Goal: Information Seeking & Learning: Learn about a topic

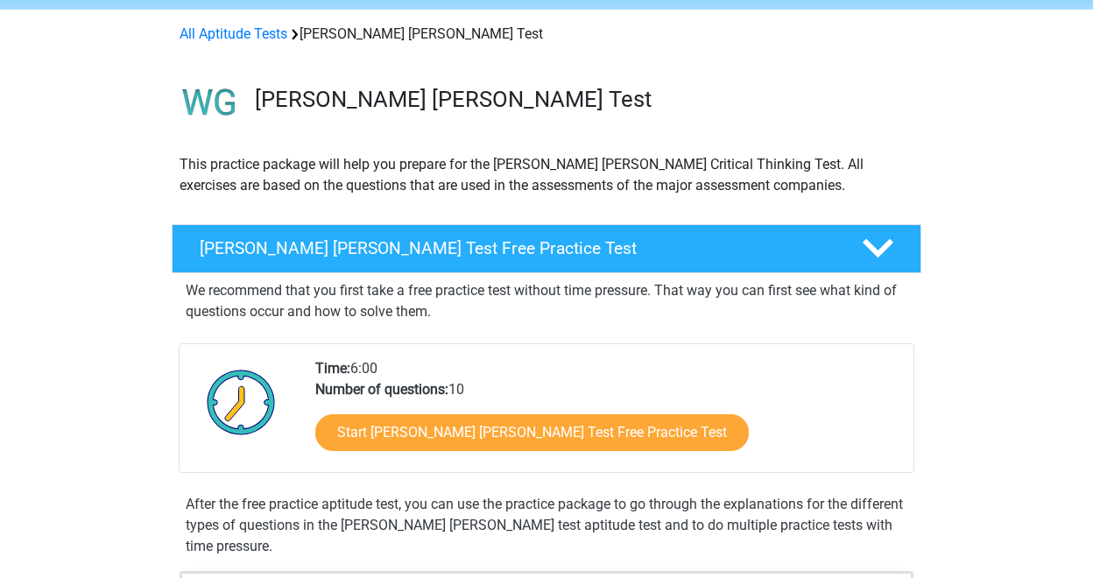
scroll to position [58, 0]
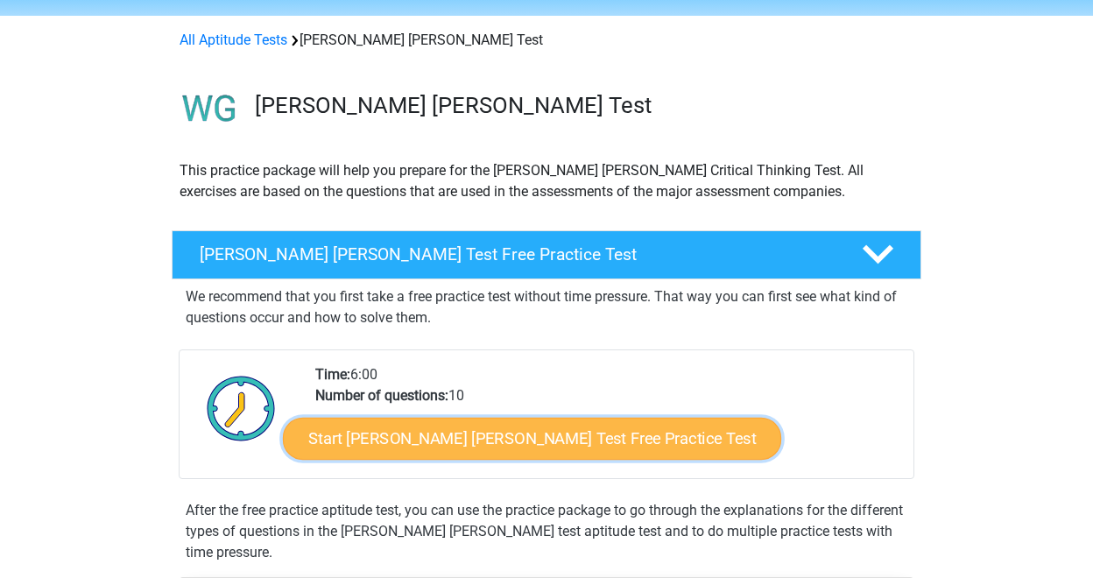
click at [378, 439] on link "Start Watson Glaser Test Free Practice Test" at bounding box center [532, 439] width 498 height 42
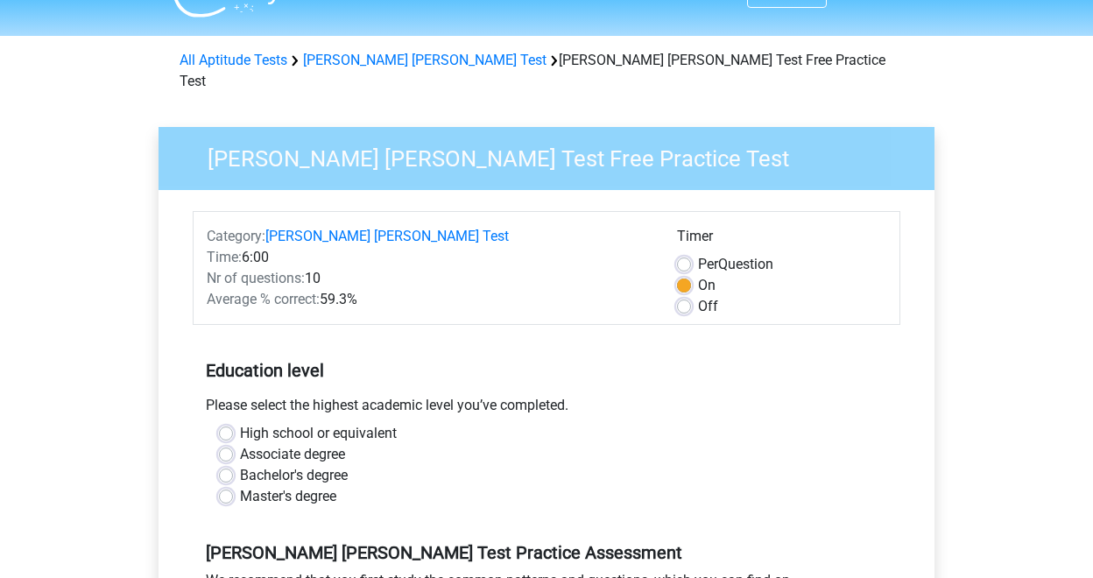
scroll to position [45, 0]
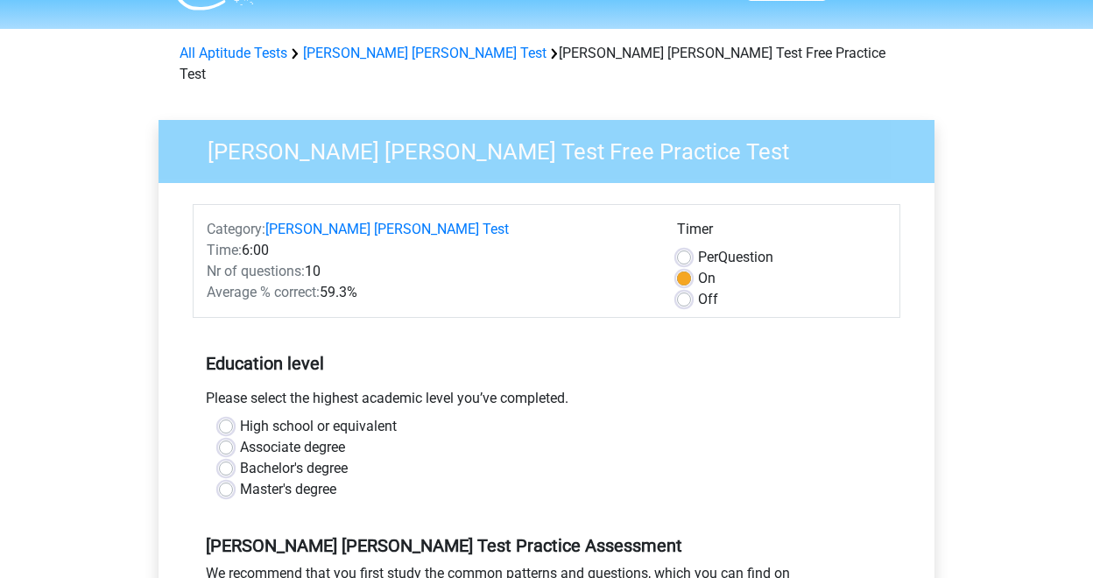
click at [240, 458] on label "Bachelor's degree" at bounding box center [294, 468] width 108 height 21
click at [226, 458] on input "Bachelor's degree" at bounding box center [226, 467] width 14 height 18
radio input "true"
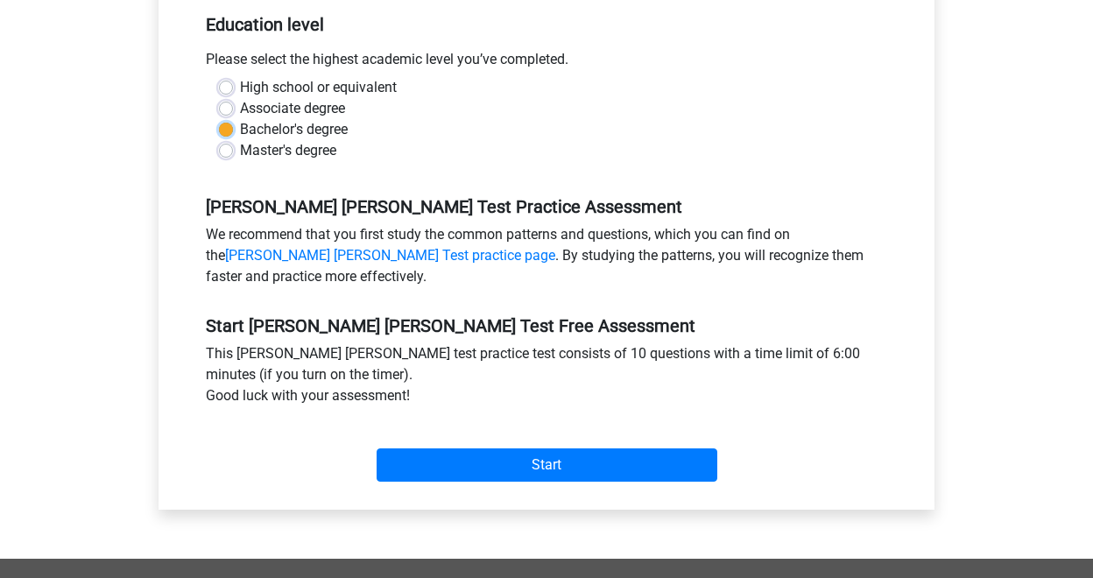
scroll to position [395, 0]
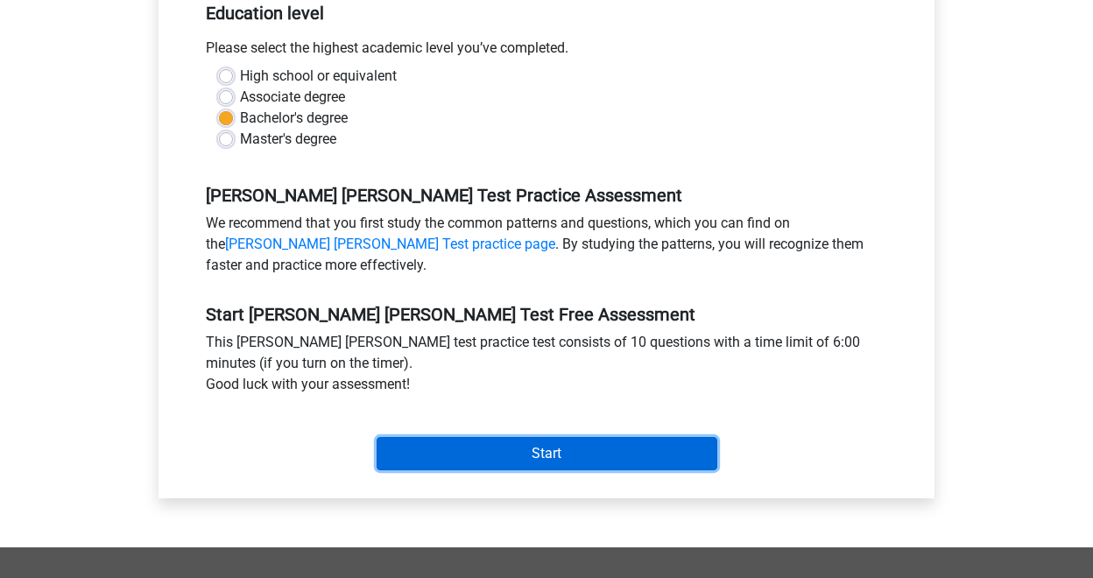
click at [484, 437] on input "Start" at bounding box center [547, 453] width 341 height 33
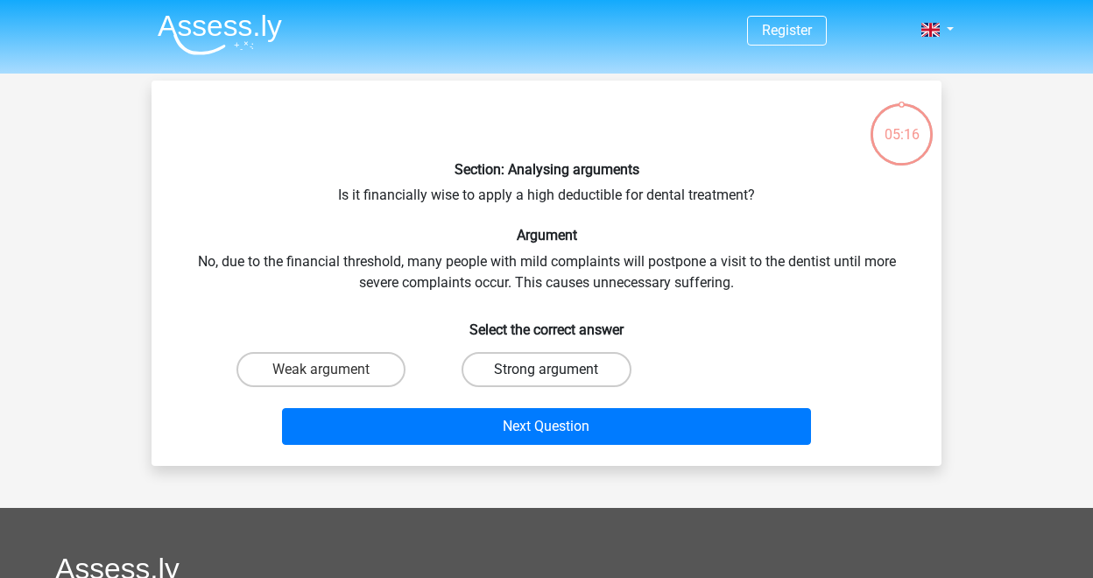
click at [537, 381] on label "Strong argument" at bounding box center [545, 369] width 169 height 35
click at [546, 381] on input "Strong argument" at bounding box center [551, 375] width 11 height 11
radio input "true"
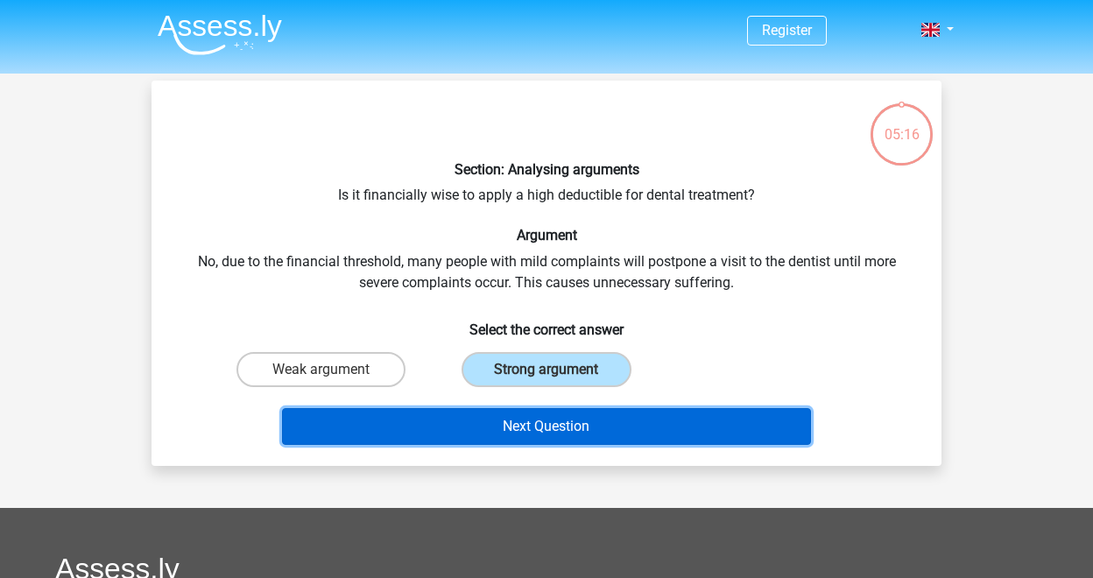
click at [538, 413] on button "Next Question" at bounding box center [547, 426] width 530 height 37
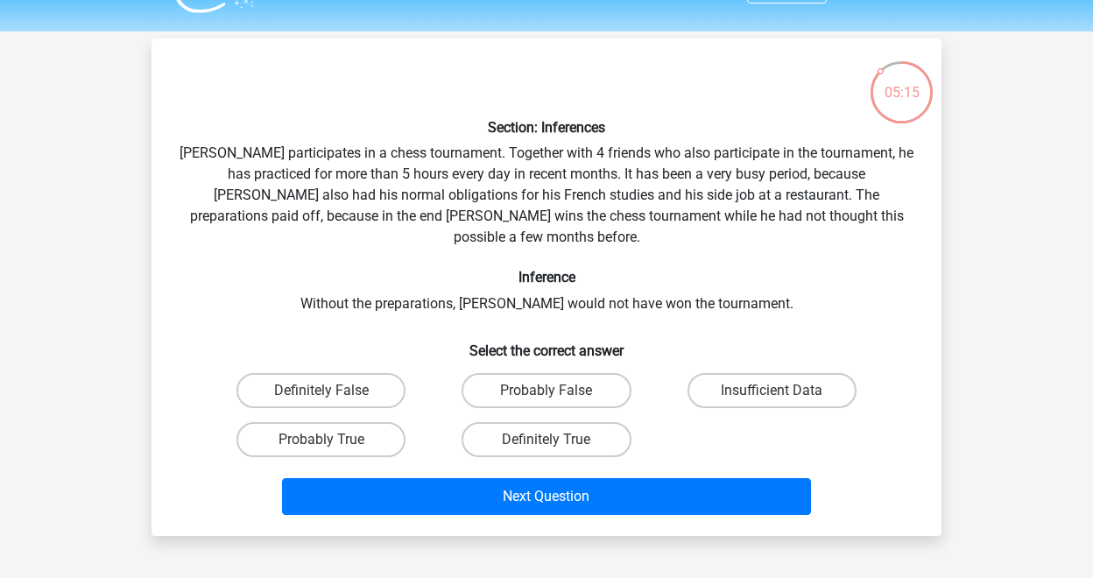
scroll to position [37, 0]
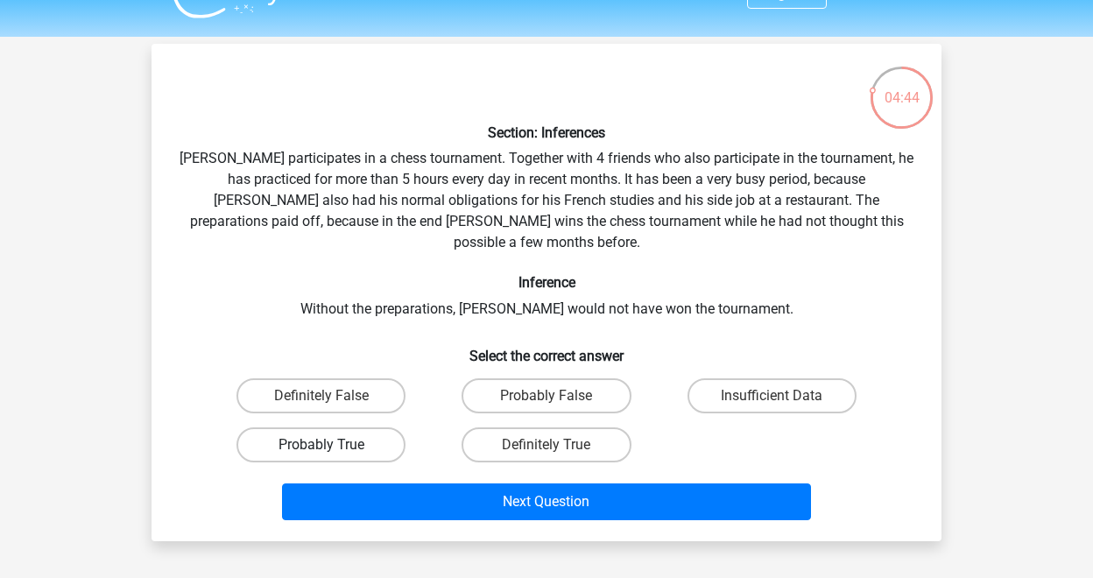
click at [367, 427] on label "Probably True" at bounding box center [320, 444] width 169 height 35
click at [333, 445] on input "Probably True" at bounding box center [326, 450] width 11 height 11
radio input "true"
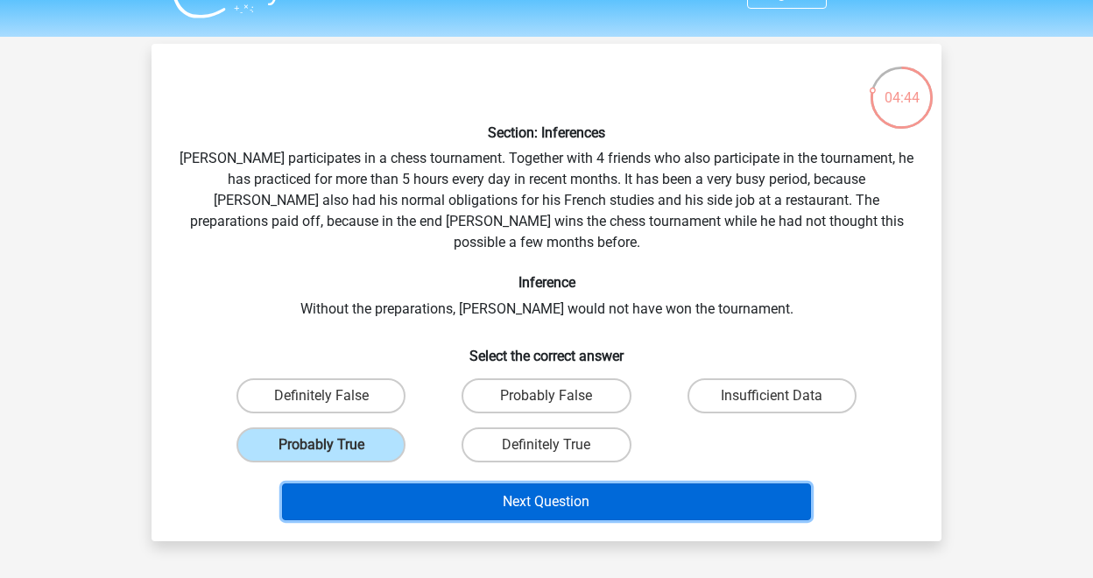
click at [418, 483] on button "Next Question" at bounding box center [547, 501] width 530 height 37
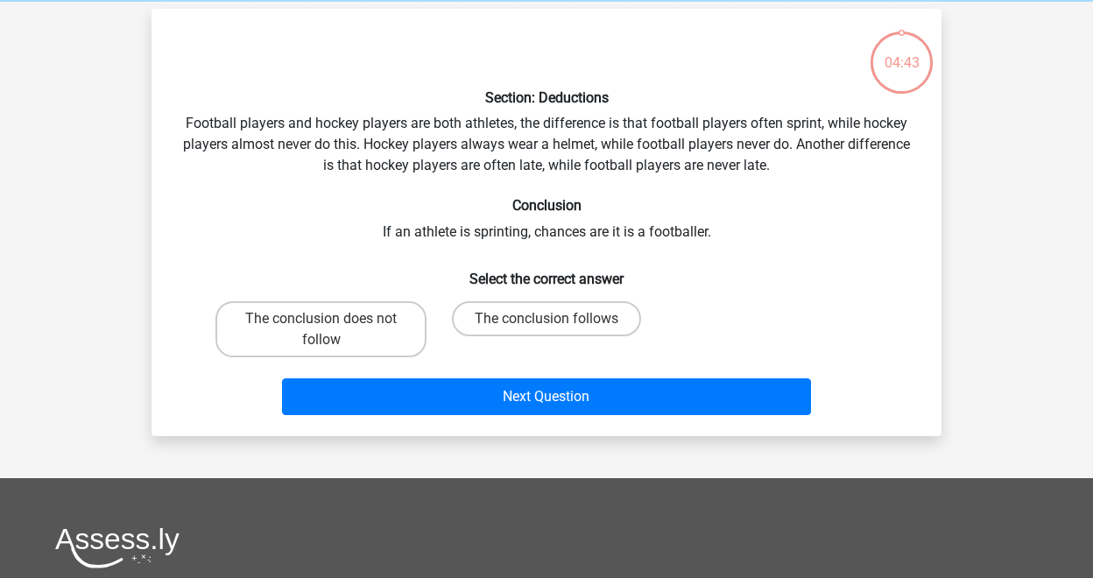
scroll to position [81, 0]
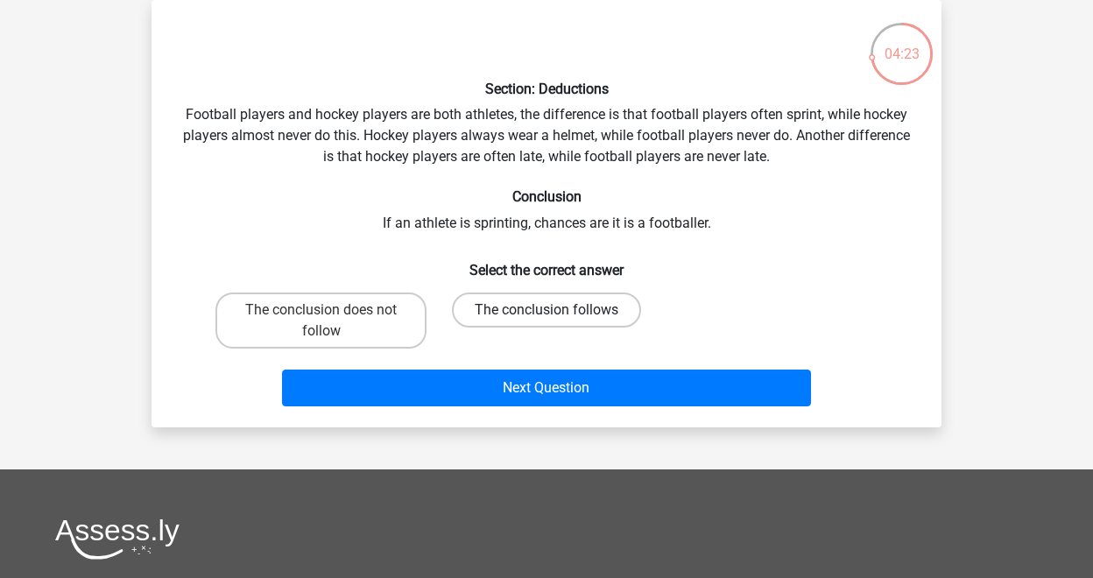
click at [525, 323] on label "The conclusion follows" at bounding box center [546, 309] width 189 height 35
click at [546, 321] on input "The conclusion follows" at bounding box center [551, 315] width 11 height 11
radio input "true"
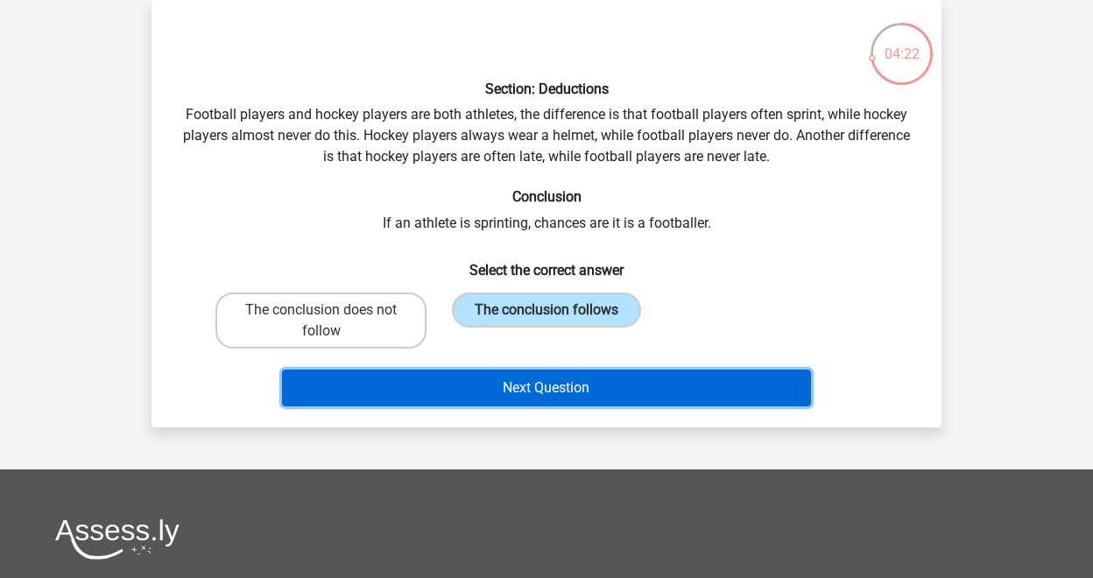
click at [525, 390] on button "Next Question" at bounding box center [547, 388] width 530 height 37
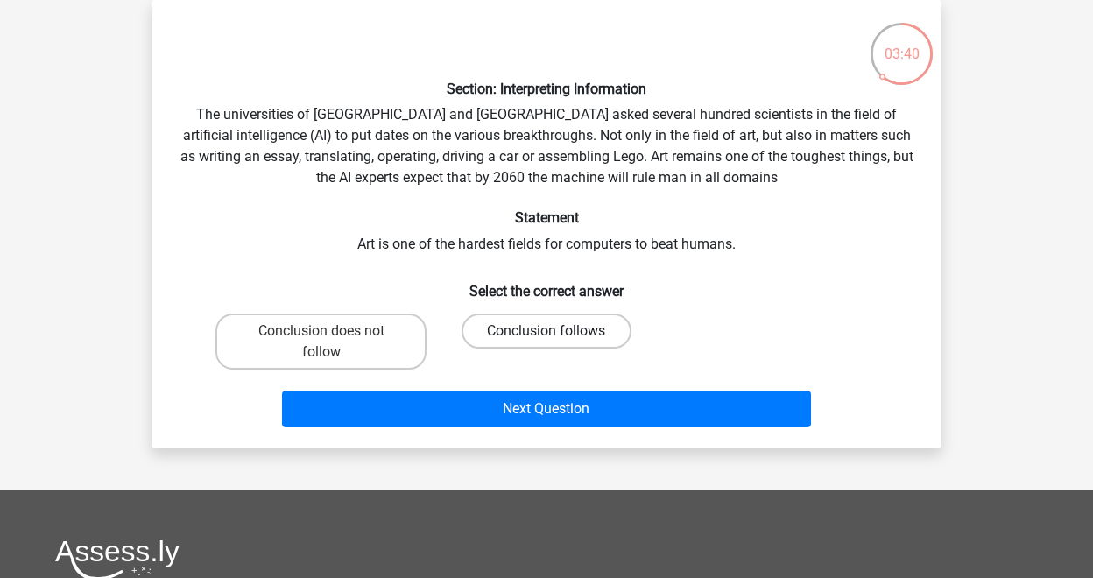
click at [546, 345] on label "Conclusion follows" at bounding box center [545, 330] width 169 height 35
click at [546, 342] on input "Conclusion follows" at bounding box center [551, 336] width 11 height 11
radio input "true"
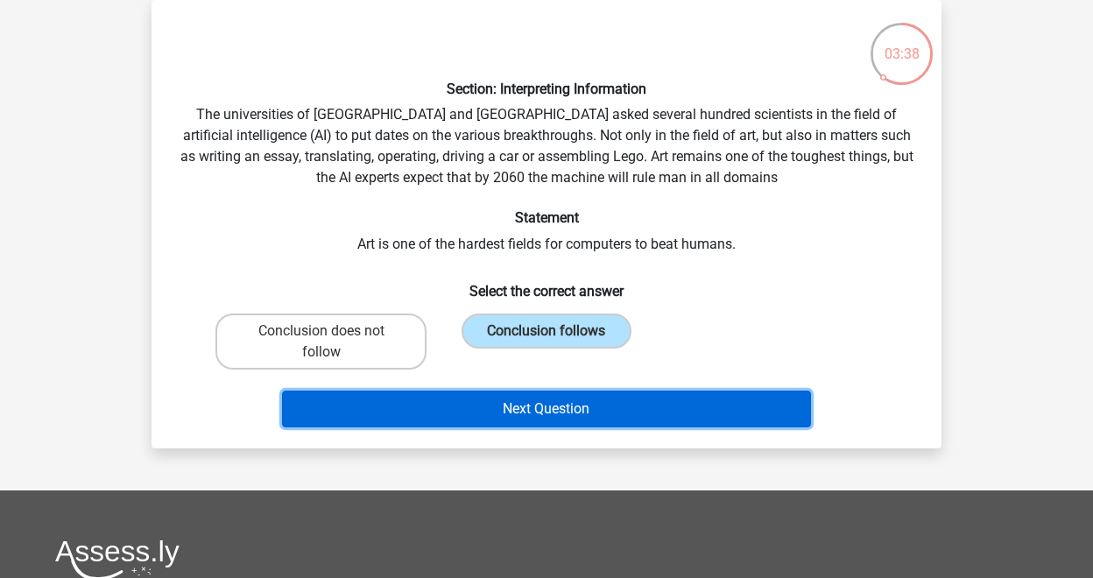
click at [567, 414] on button "Next Question" at bounding box center [547, 409] width 530 height 37
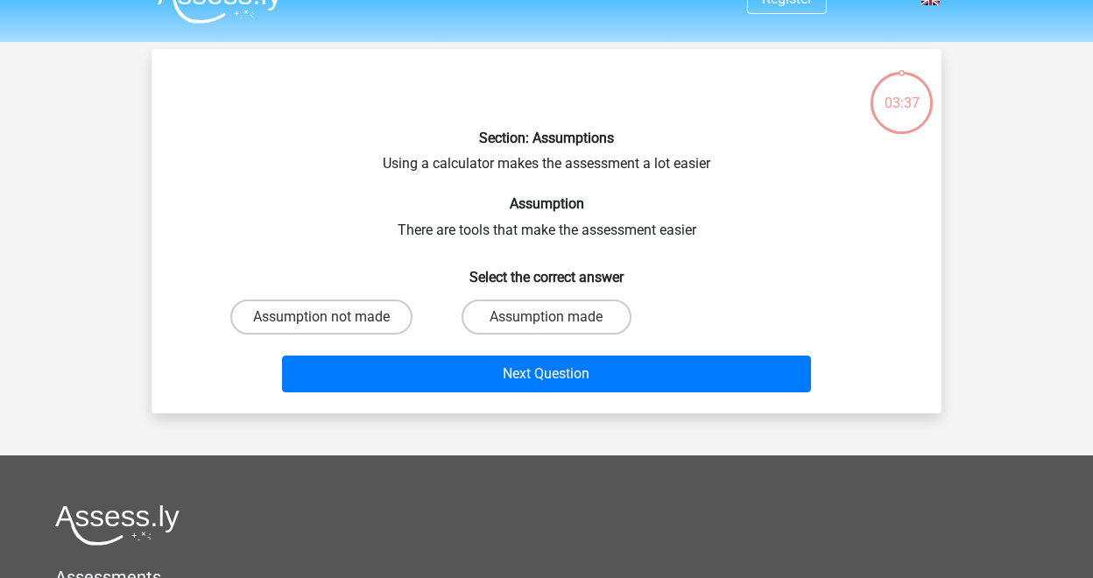
scroll to position [28, 0]
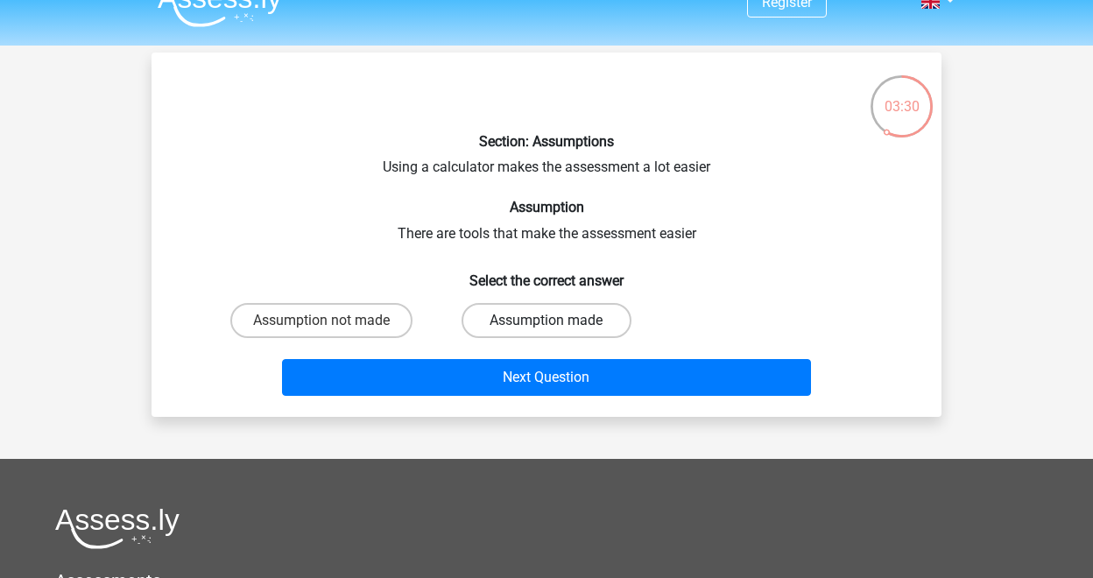
click at [507, 312] on label "Assumption made" at bounding box center [545, 320] width 169 height 35
click at [546, 320] on input "Assumption made" at bounding box center [551, 325] width 11 height 11
radio input "true"
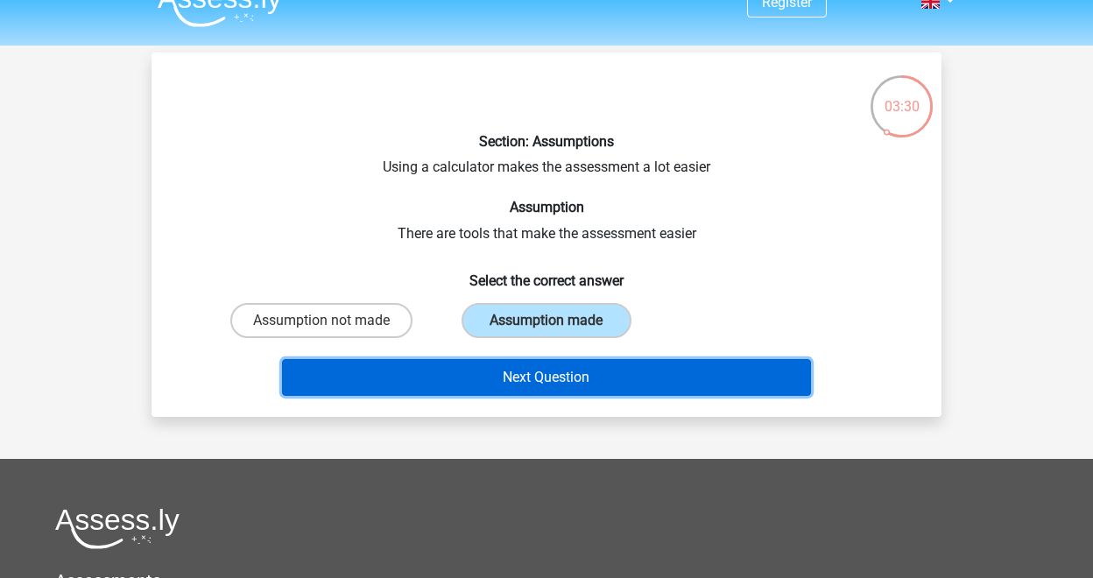
click at [510, 369] on button "Next Question" at bounding box center [547, 377] width 530 height 37
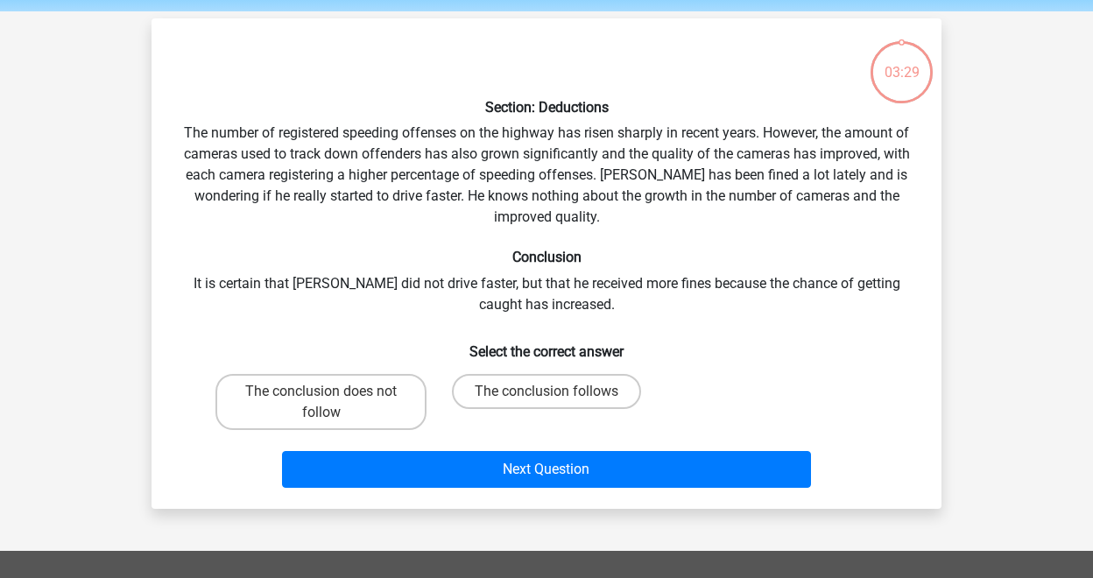
scroll to position [53, 0]
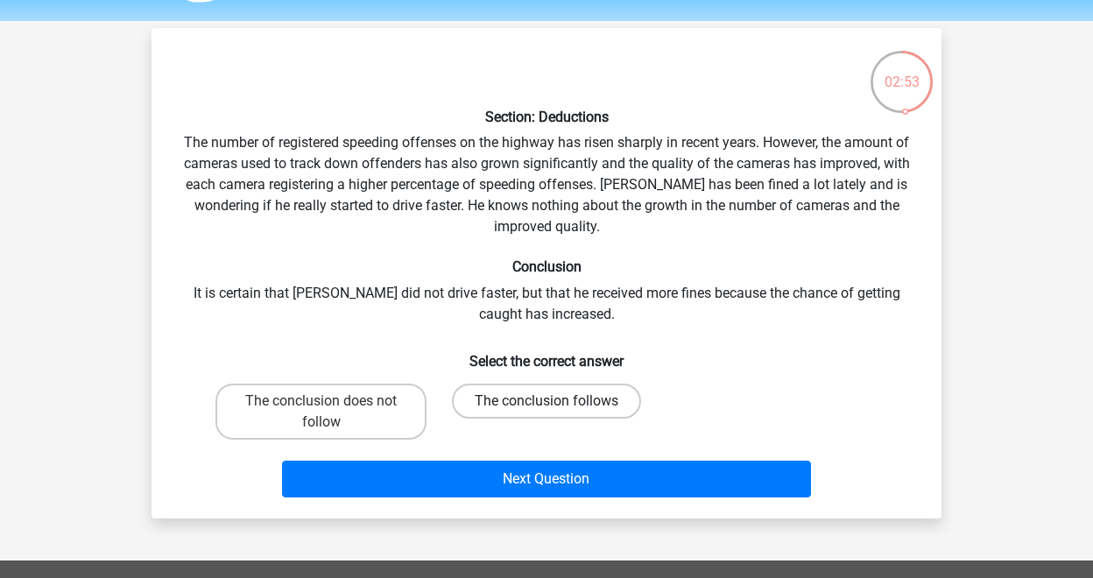
click at [512, 394] on label "The conclusion follows" at bounding box center [546, 401] width 189 height 35
click at [546, 401] on input "The conclusion follows" at bounding box center [551, 406] width 11 height 11
radio input "true"
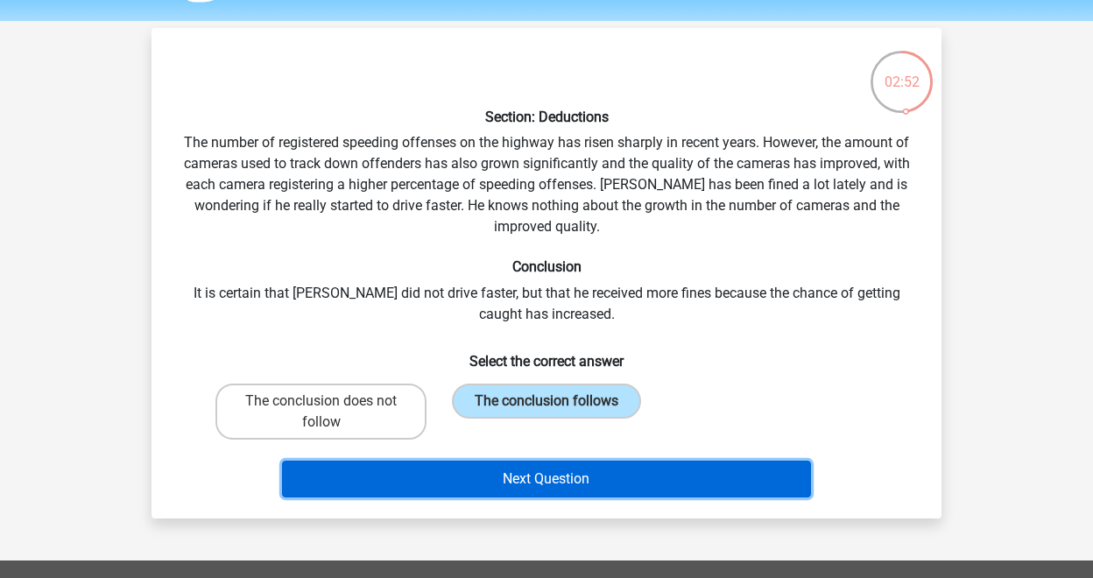
click at [504, 481] on button "Next Question" at bounding box center [547, 479] width 530 height 37
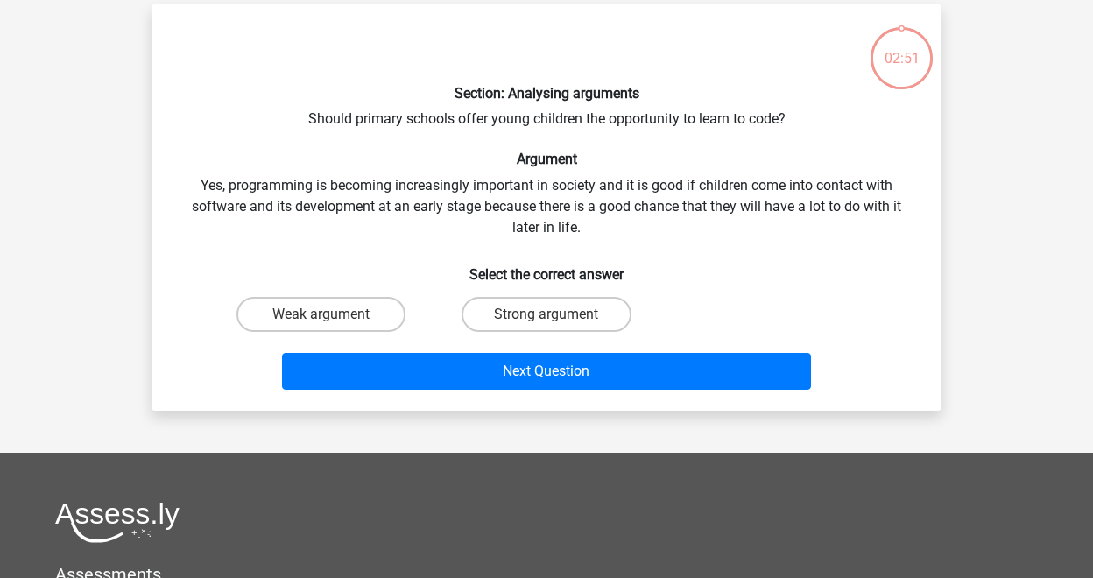
scroll to position [81, 0]
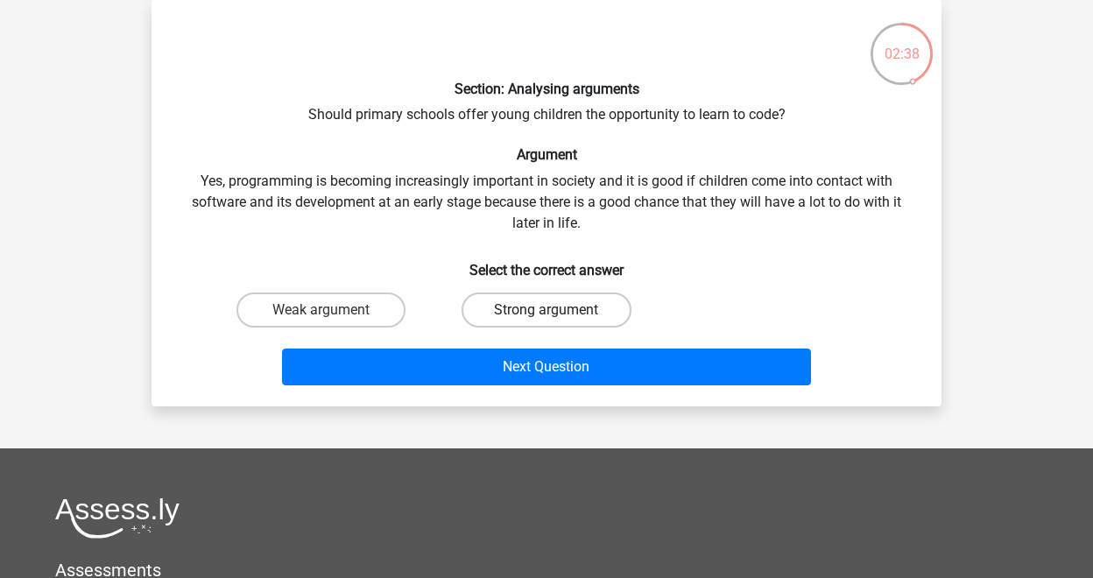
click at [519, 317] on label "Strong argument" at bounding box center [545, 309] width 169 height 35
click at [546, 317] on input "Strong argument" at bounding box center [551, 315] width 11 height 11
radio input "true"
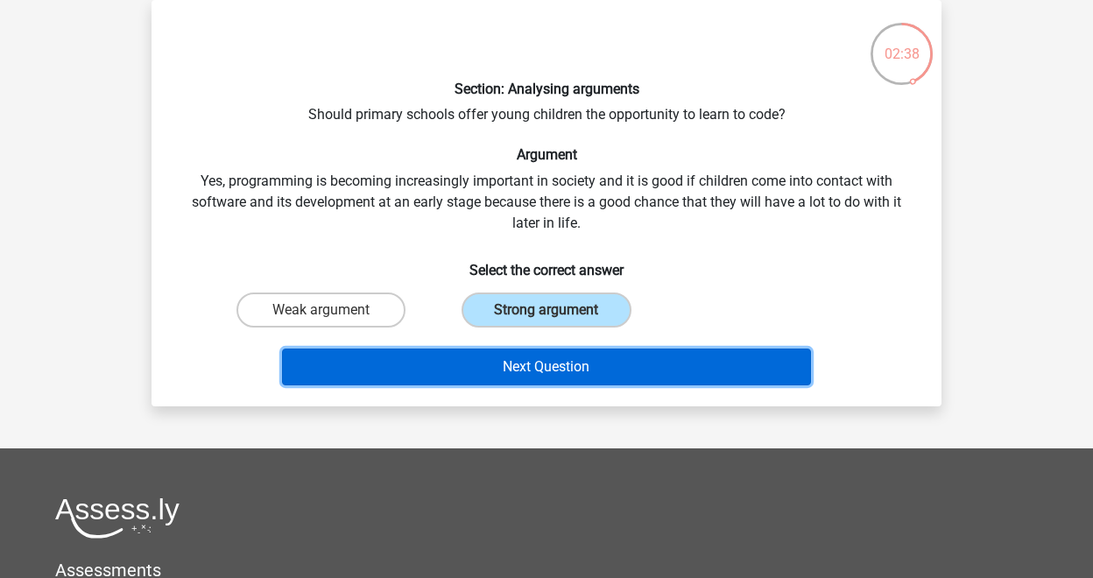
click at [519, 353] on button "Next Question" at bounding box center [547, 367] width 530 height 37
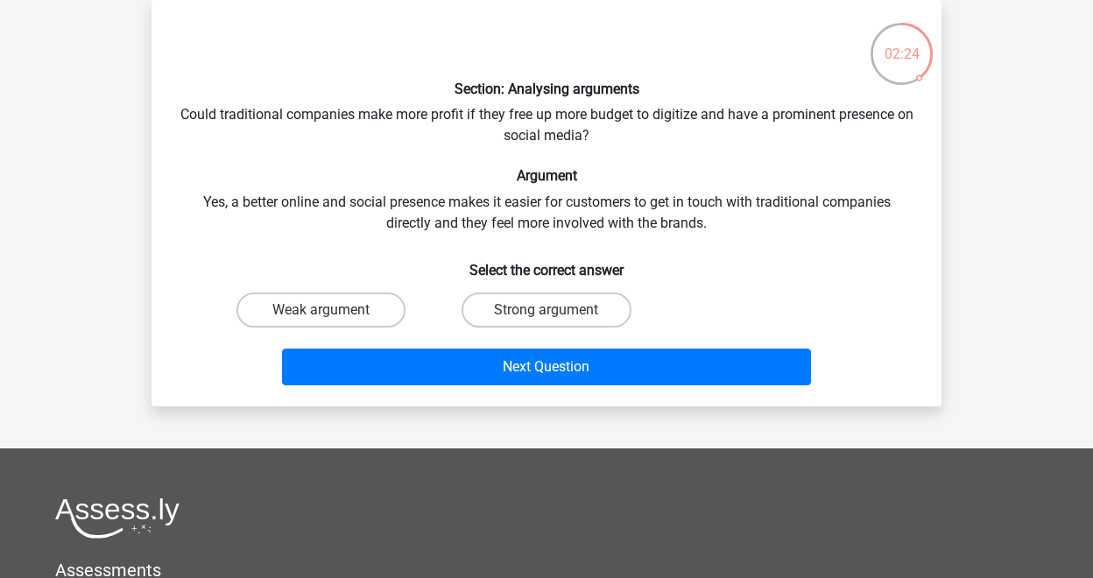
click at [549, 314] on input "Strong argument" at bounding box center [551, 315] width 11 height 11
radio input "true"
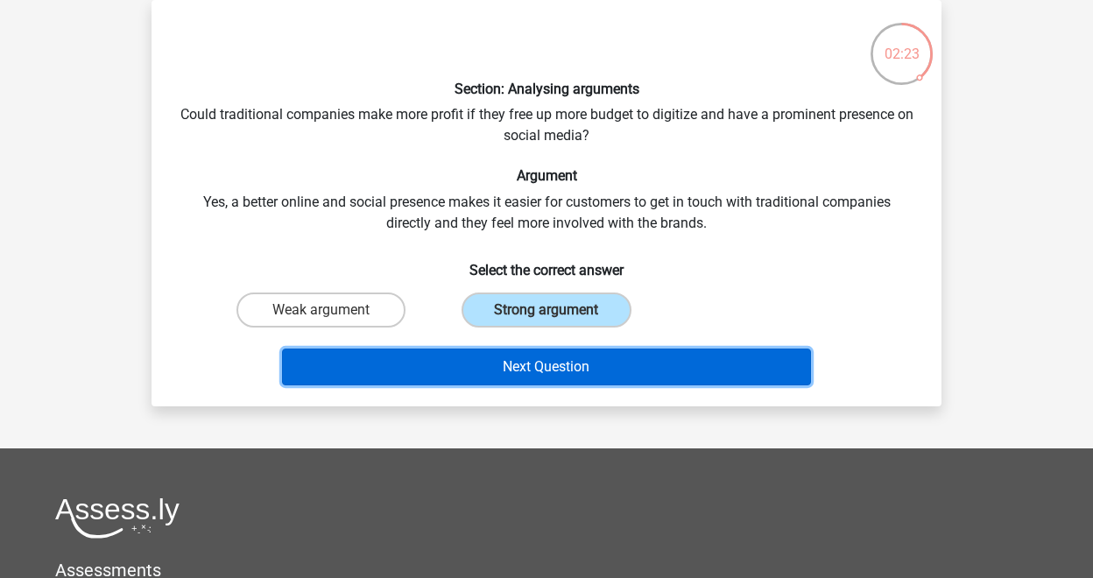
click at [536, 367] on button "Next Question" at bounding box center [547, 367] width 530 height 37
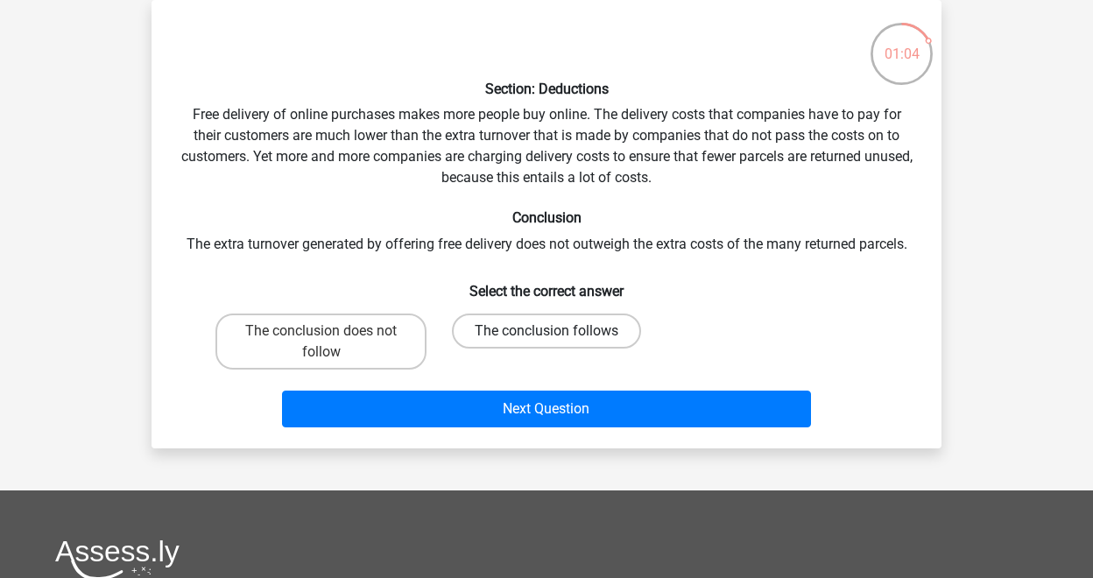
click at [609, 326] on label "The conclusion follows" at bounding box center [546, 330] width 189 height 35
click at [558, 331] on input "The conclusion follows" at bounding box center [551, 336] width 11 height 11
radio input "true"
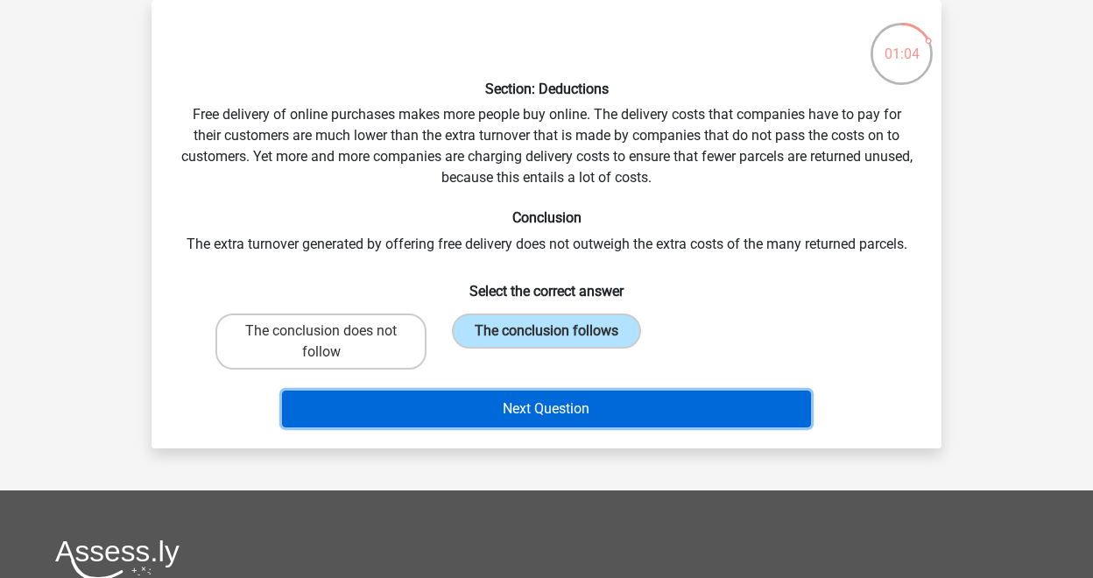
click at [612, 398] on button "Next Question" at bounding box center [547, 409] width 530 height 37
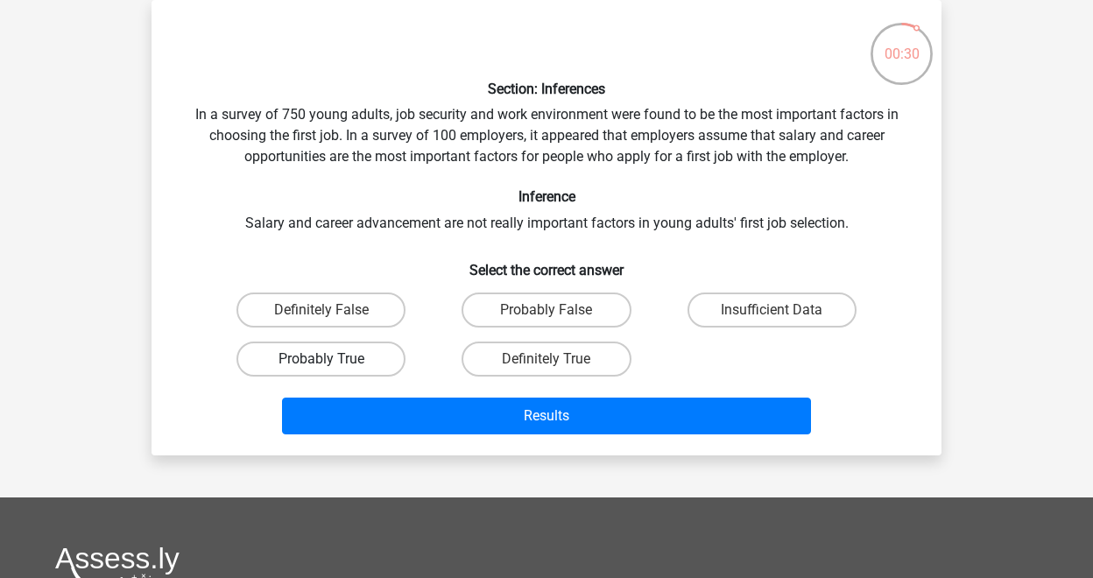
click at [390, 360] on label "Probably True" at bounding box center [320, 358] width 169 height 35
click at [333, 360] on input "Probably True" at bounding box center [326, 364] width 11 height 11
radio input "true"
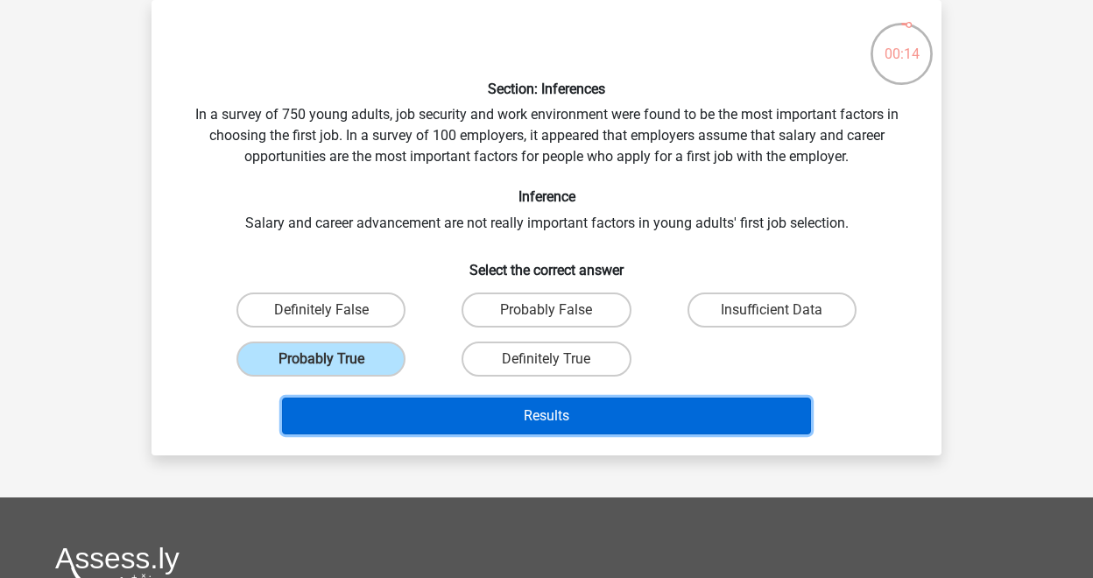
click at [458, 409] on button "Results" at bounding box center [547, 416] width 530 height 37
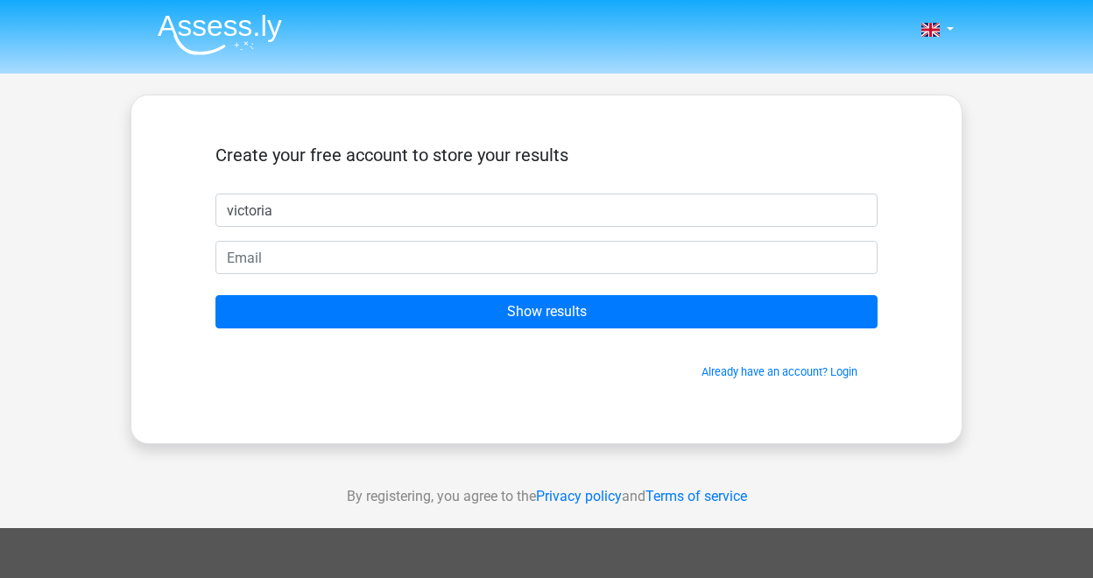
type input "victoria"
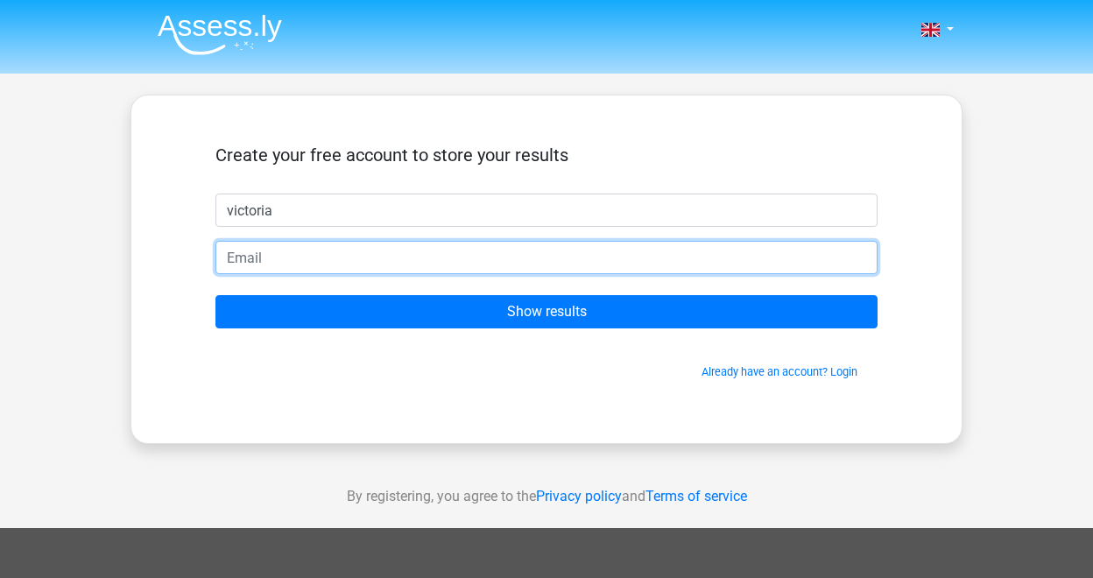
click at [384, 247] on input "email" at bounding box center [546, 257] width 662 height 33
type input "victoria.kerr.scotland.glasgow@gmail.com"
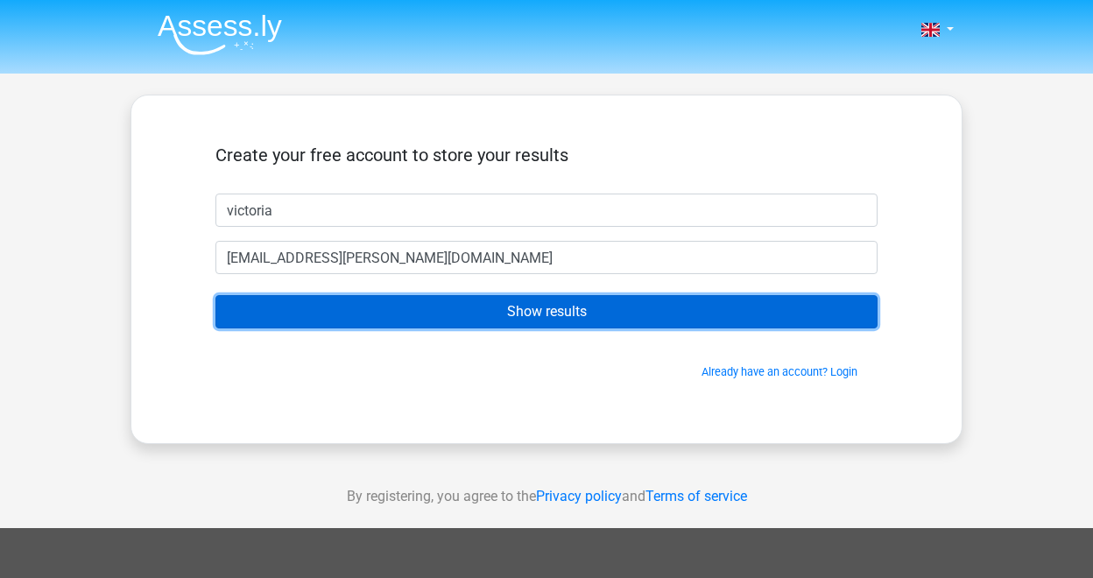
click at [447, 326] on input "Show results" at bounding box center [546, 311] width 662 height 33
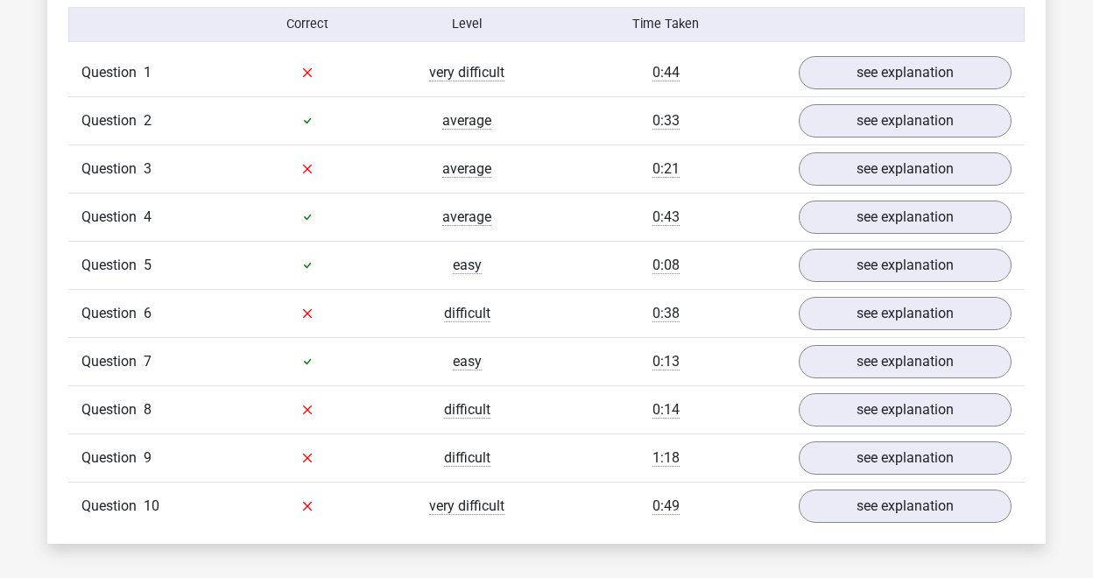
scroll to position [1390, 0]
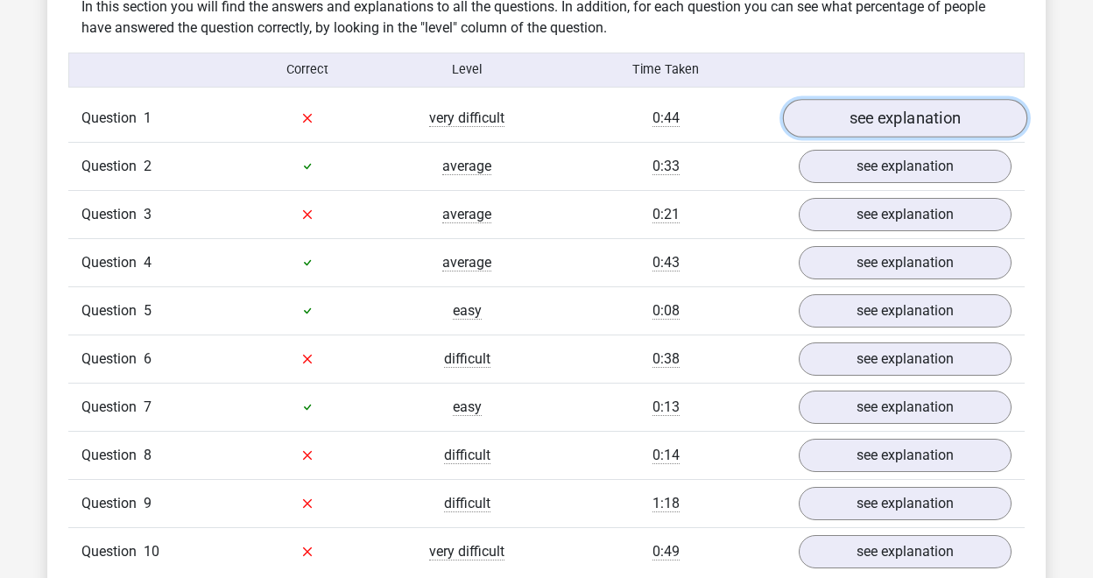
click at [899, 99] on link "see explanation" at bounding box center [905, 118] width 244 height 39
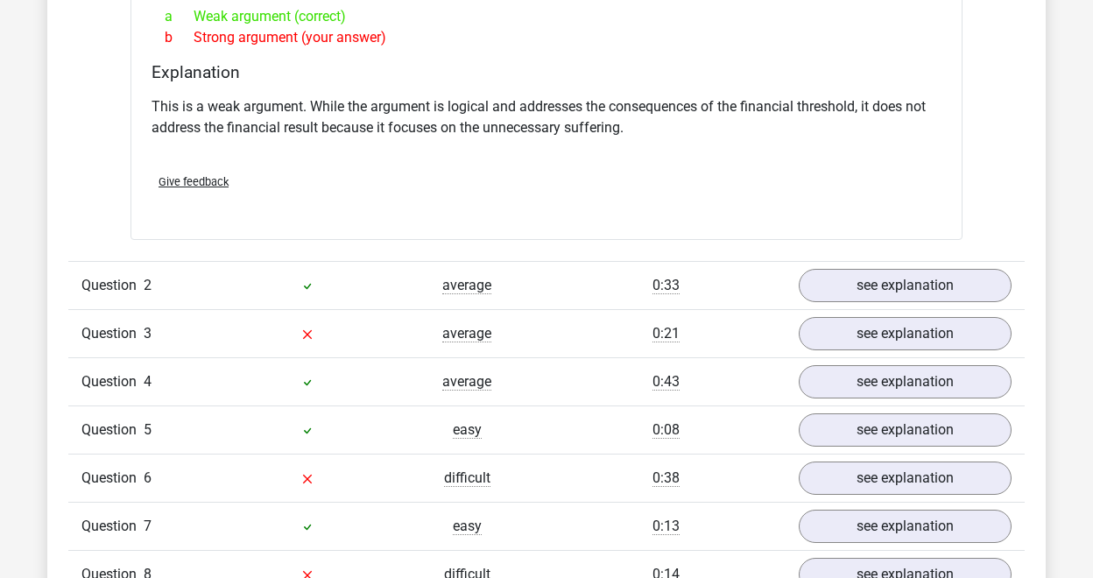
scroll to position [1756, 0]
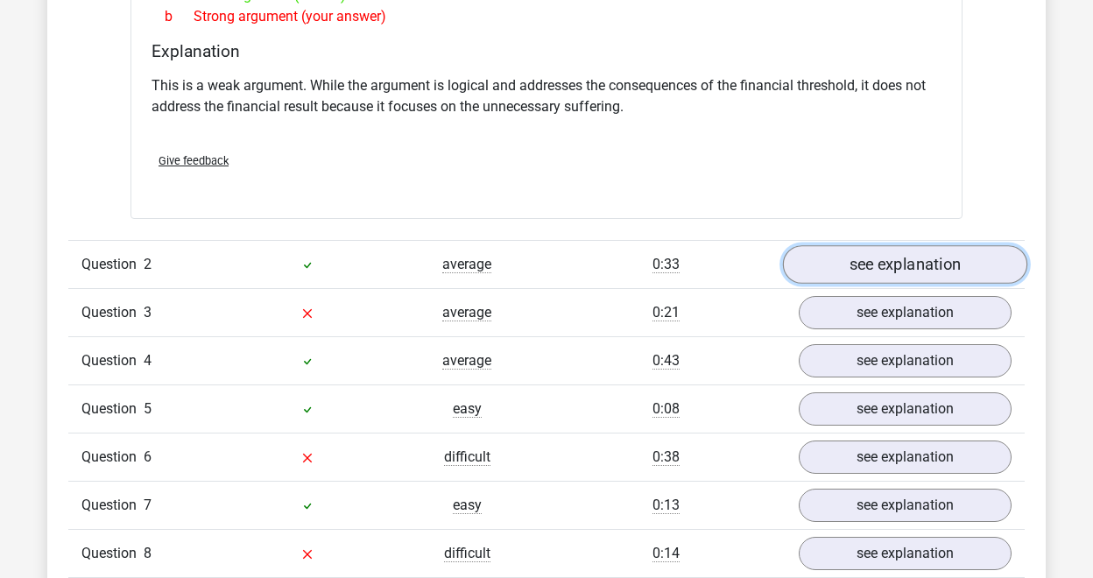
click at [927, 252] on link "see explanation" at bounding box center [905, 264] width 244 height 39
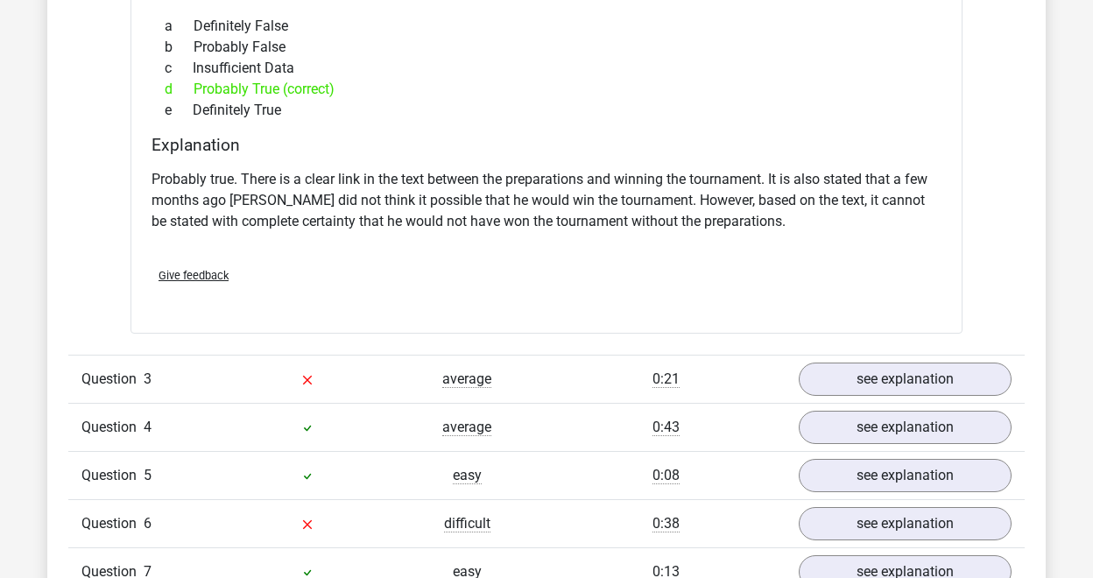
scroll to position [2371, 0]
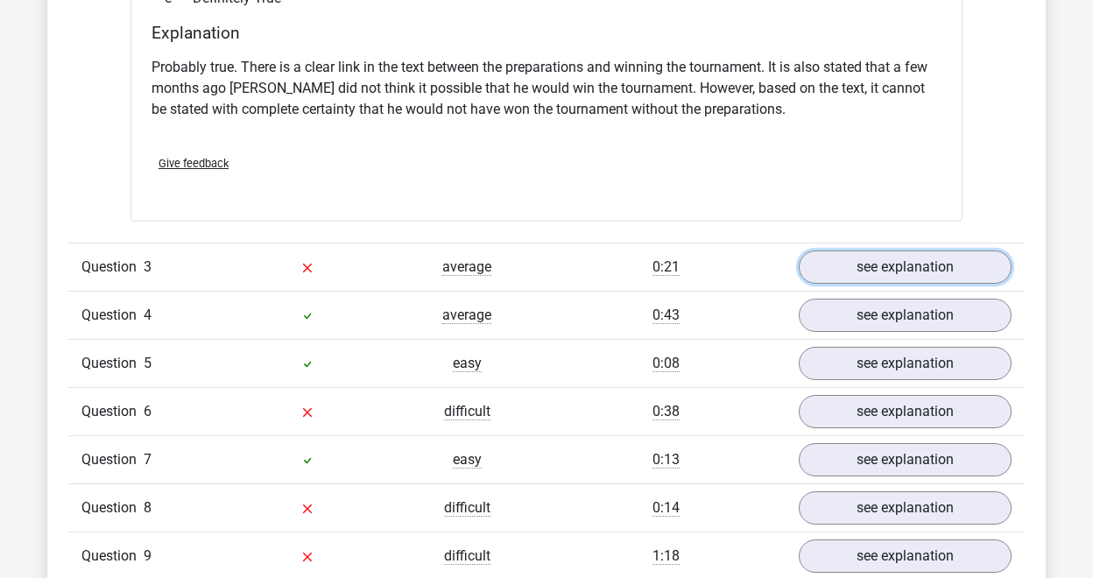
click at [927, 252] on link "see explanation" at bounding box center [905, 266] width 213 height 33
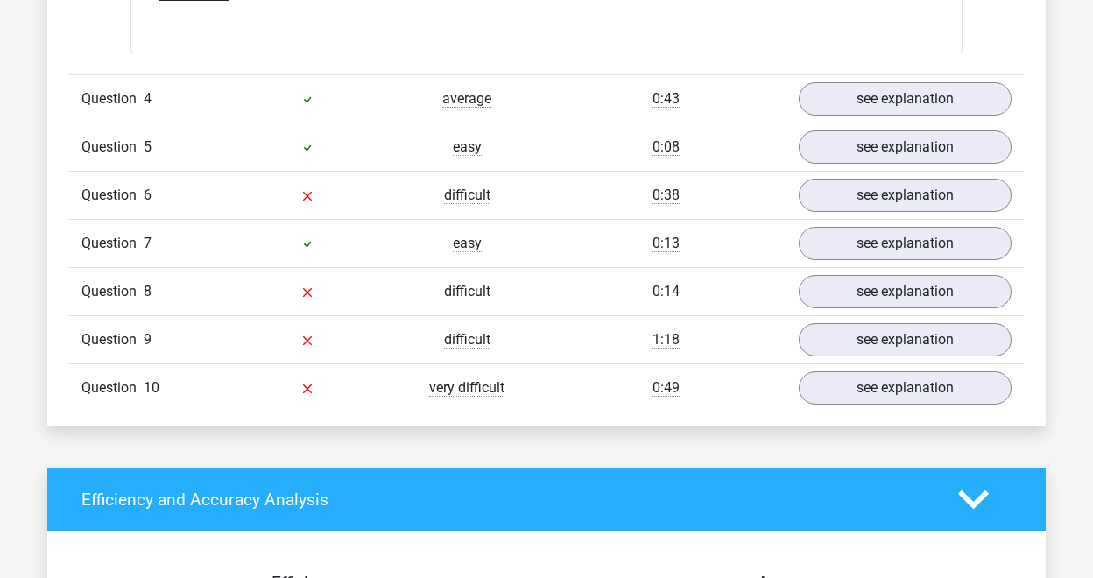
scroll to position [3531, 0]
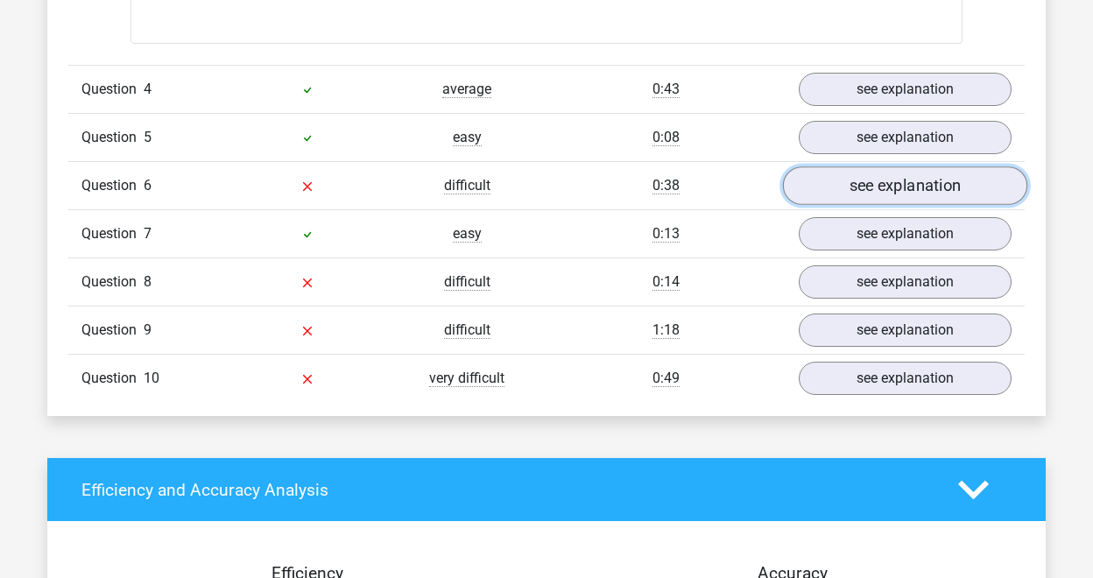
click at [905, 173] on link "see explanation" at bounding box center [905, 186] width 244 height 39
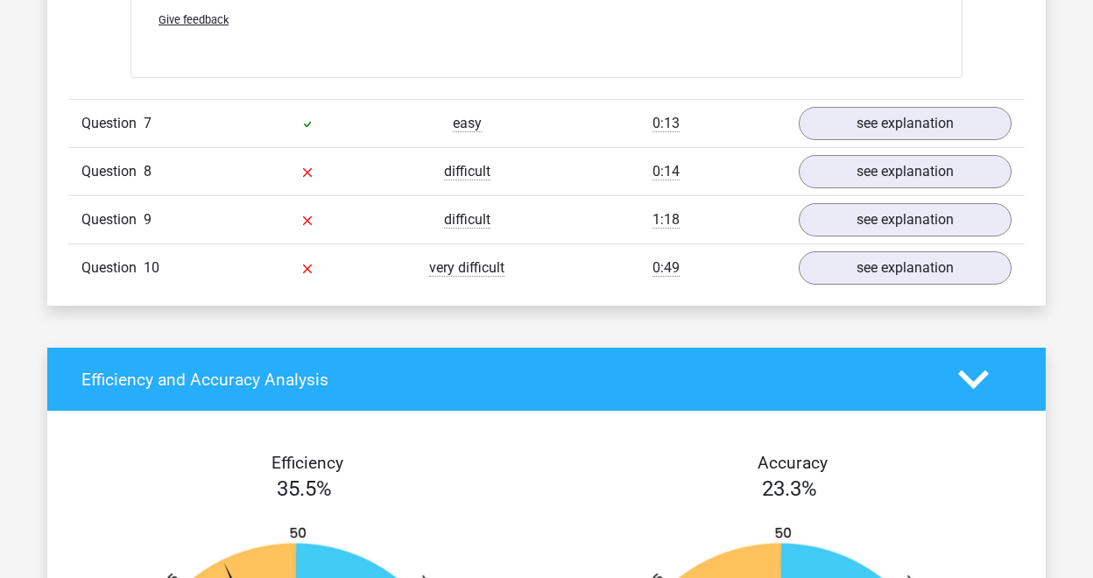
scroll to position [4202, 0]
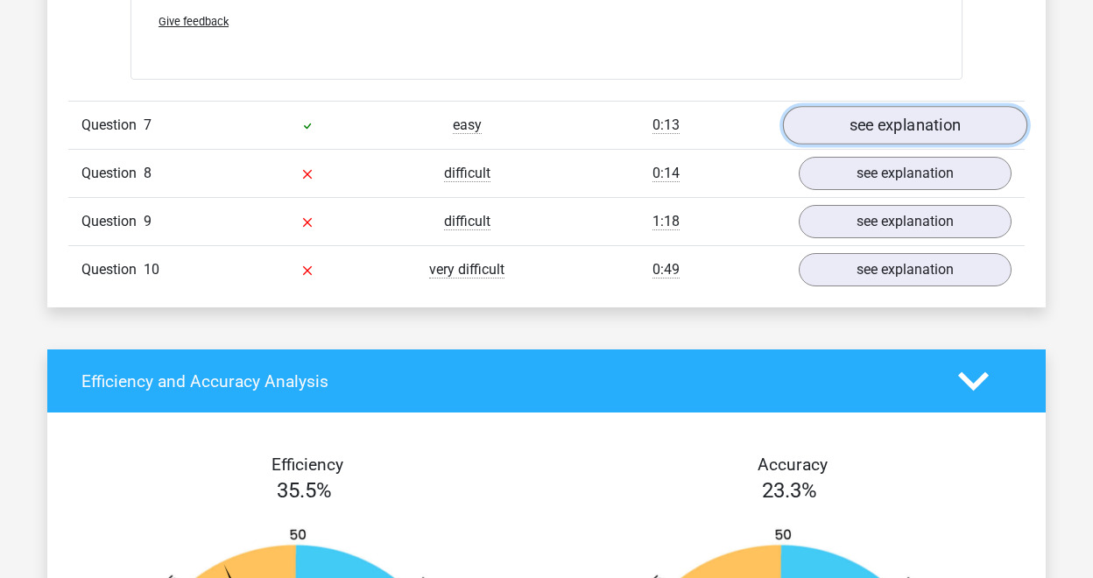
click at [919, 106] on link "see explanation" at bounding box center [905, 125] width 244 height 39
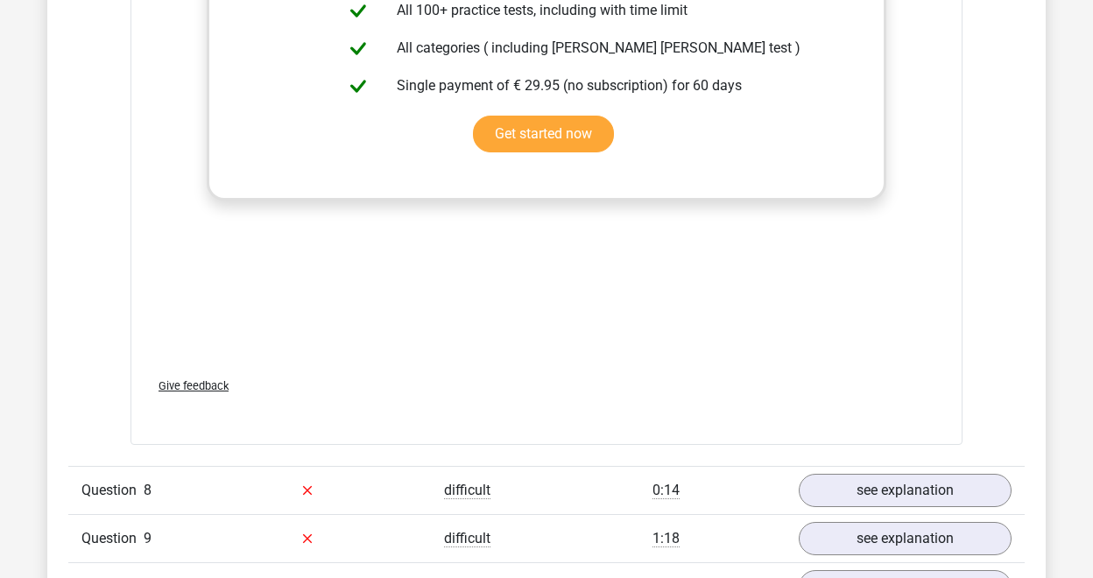
scroll to position [5163, 0]
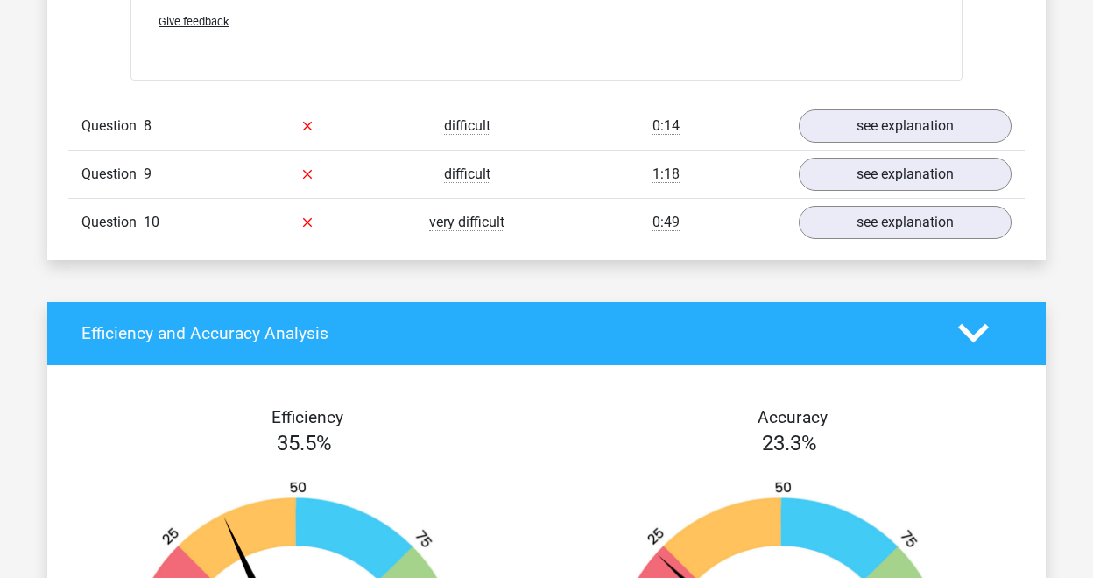
click at [870, 116] on div "Question 8 difficult 0:14 see explanation" at bounding box center [546, 126] width 956 height 48
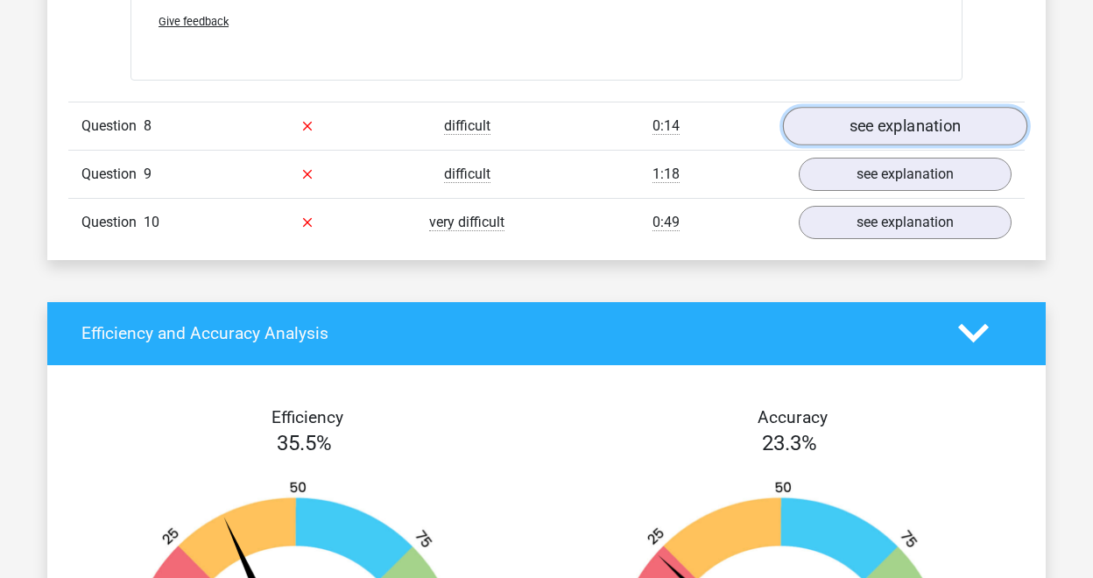
click at [886, 107] on link "see explanation" at bounding box center [905, 126] width 244 height 39
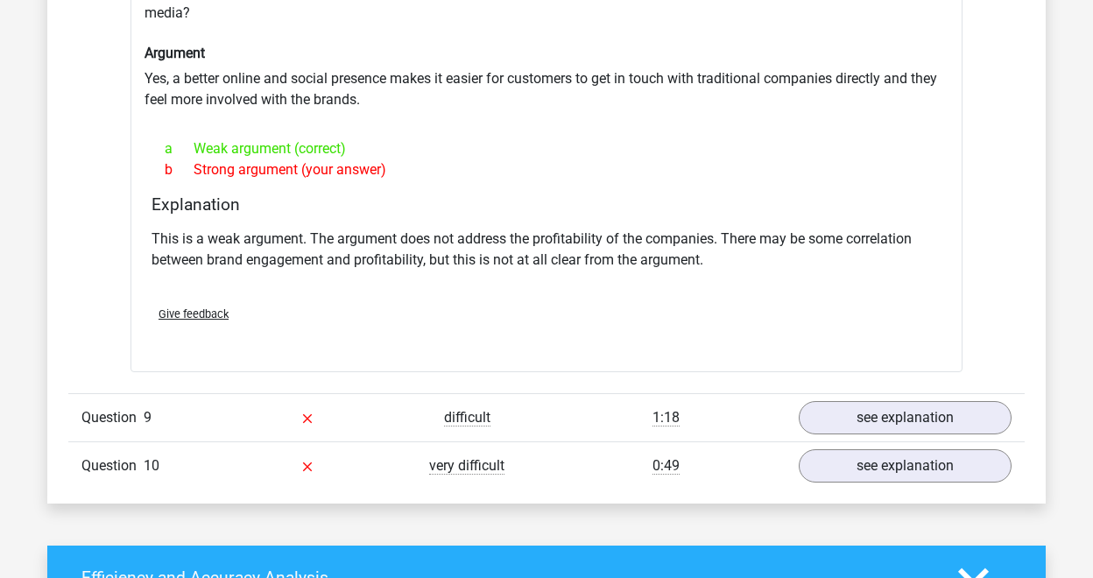
scroll to position [5418, 0]
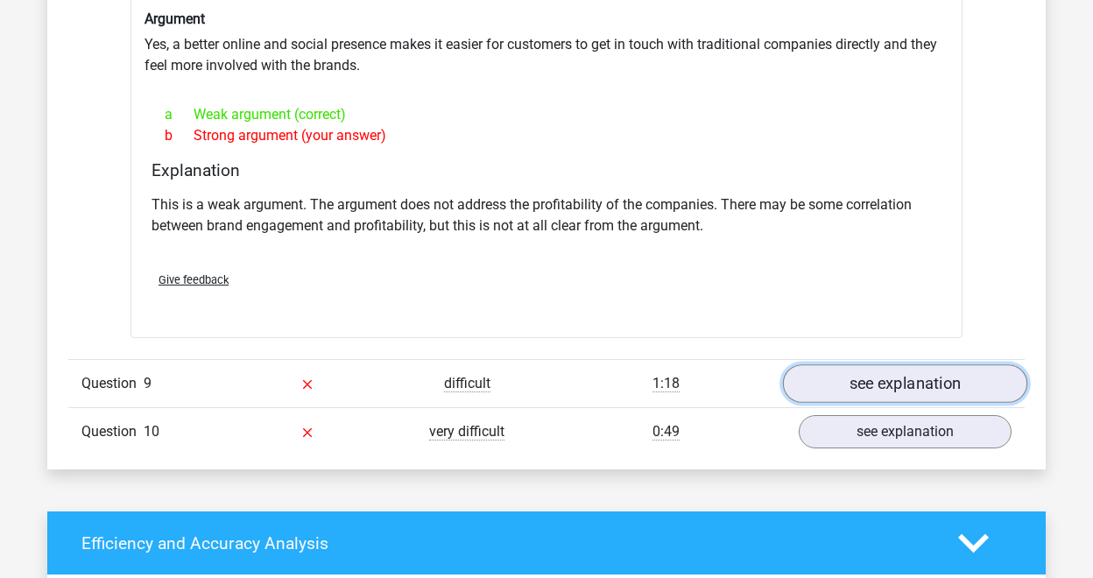
click at [840, 364] on link "see explanation" at bounding box center [905, 383] width 244 height 39
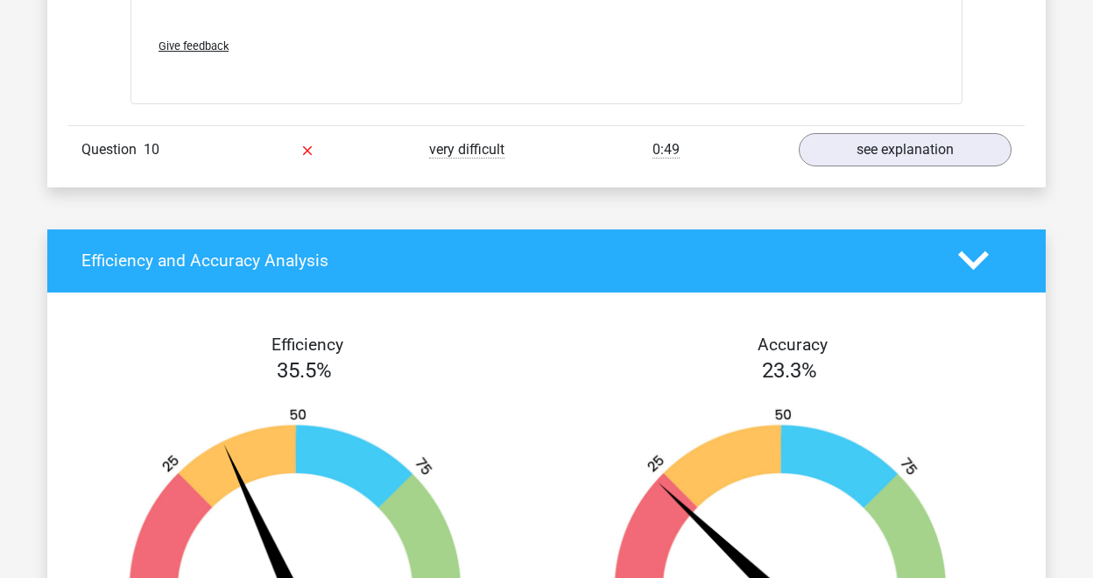
scroll to position [6651, 0]
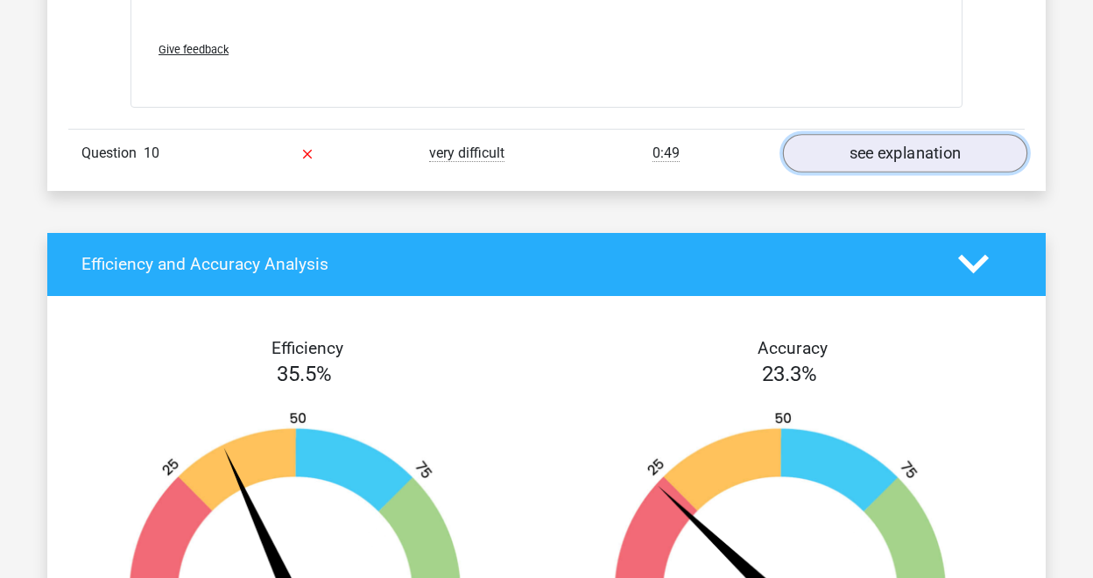
click at [929, 134] on link "see explanation" at bounding box center [905, 153] width 244 height 39
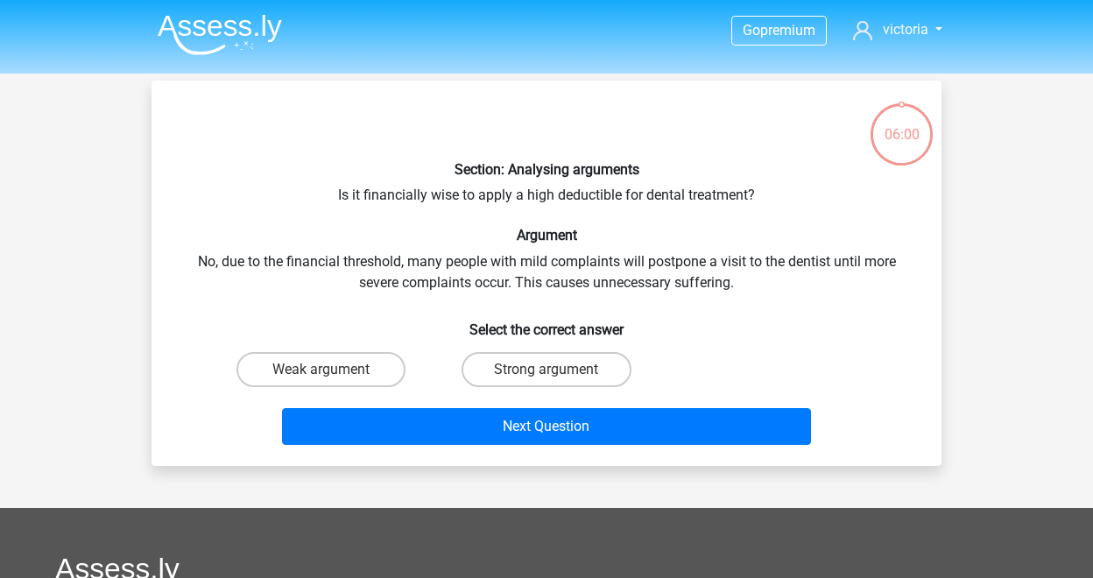
scroll to position [81, 0]
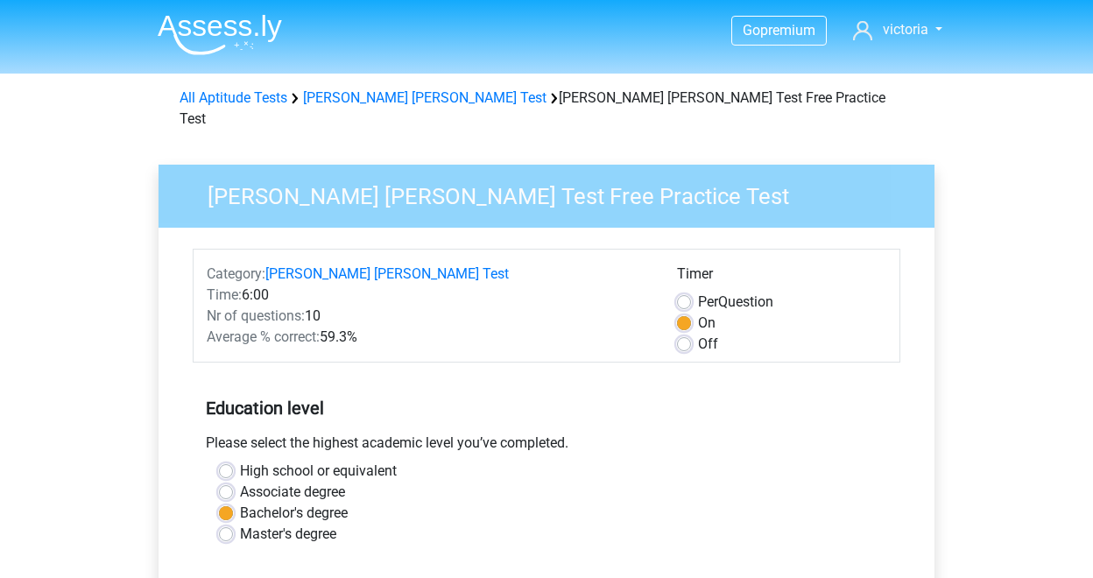
scroll to position [395, 0]
